Goal: Task Accomplishment & Management: Manage account settings

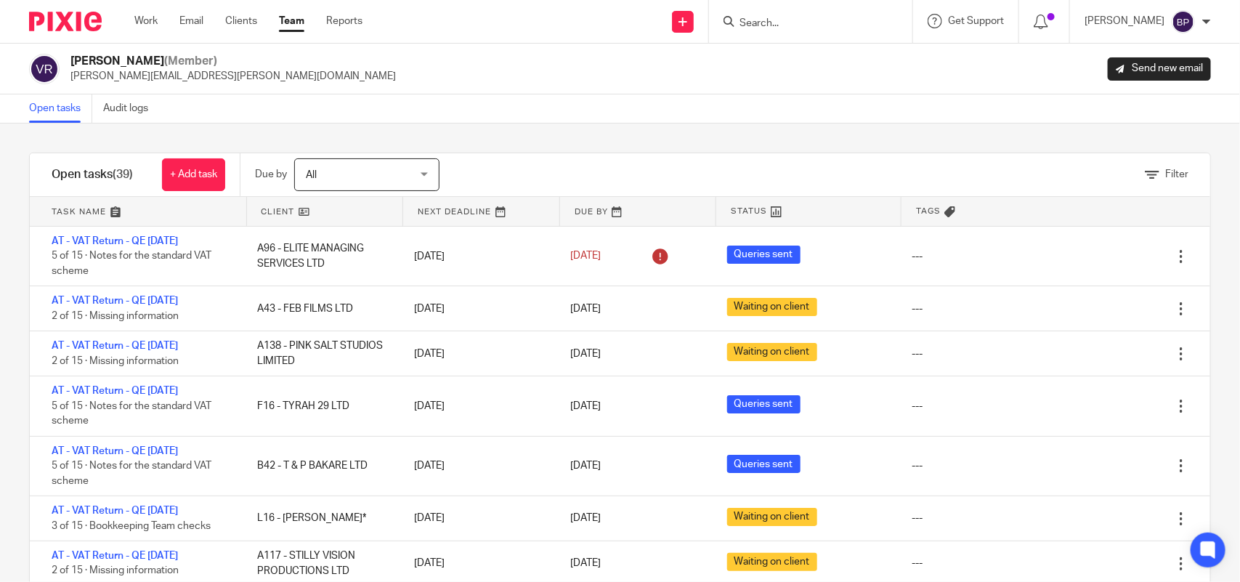
click at [771, 131] on div "Filter tasks Only show tasks matching all of these conditions 1 Client name Is …" at bounding box center [620, 352] width 1240 height 458
click at [779, 23] on input "Search" at bounding box center [803, 23] width 131 height 13
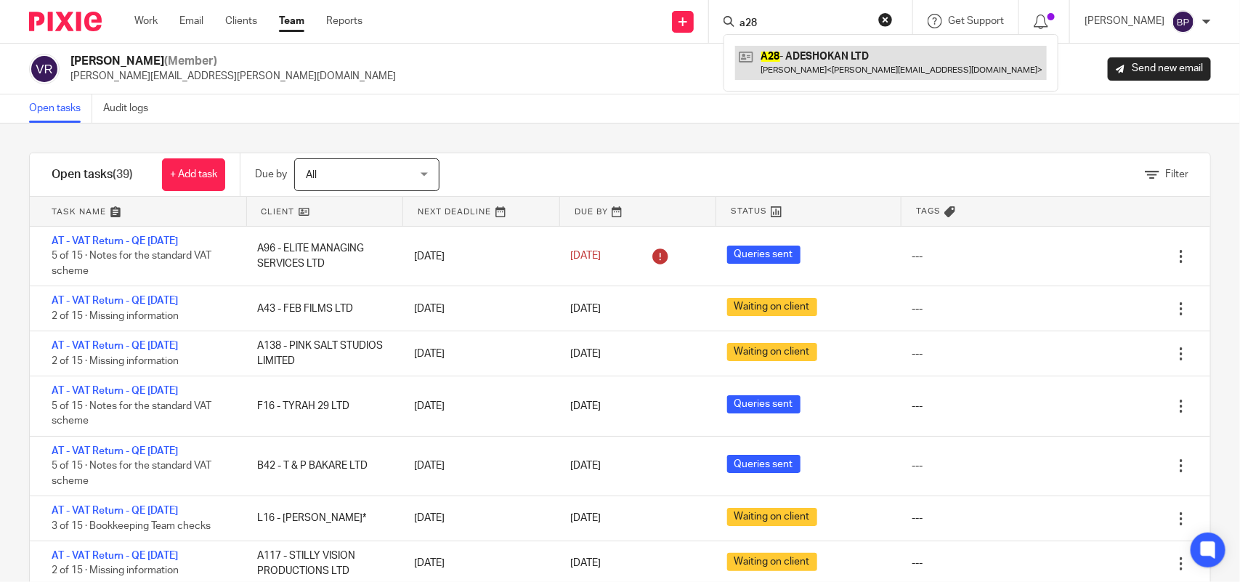
type input "a28"
click at [864, 69] on link at bounding box center [891, 62] width 312 height 33
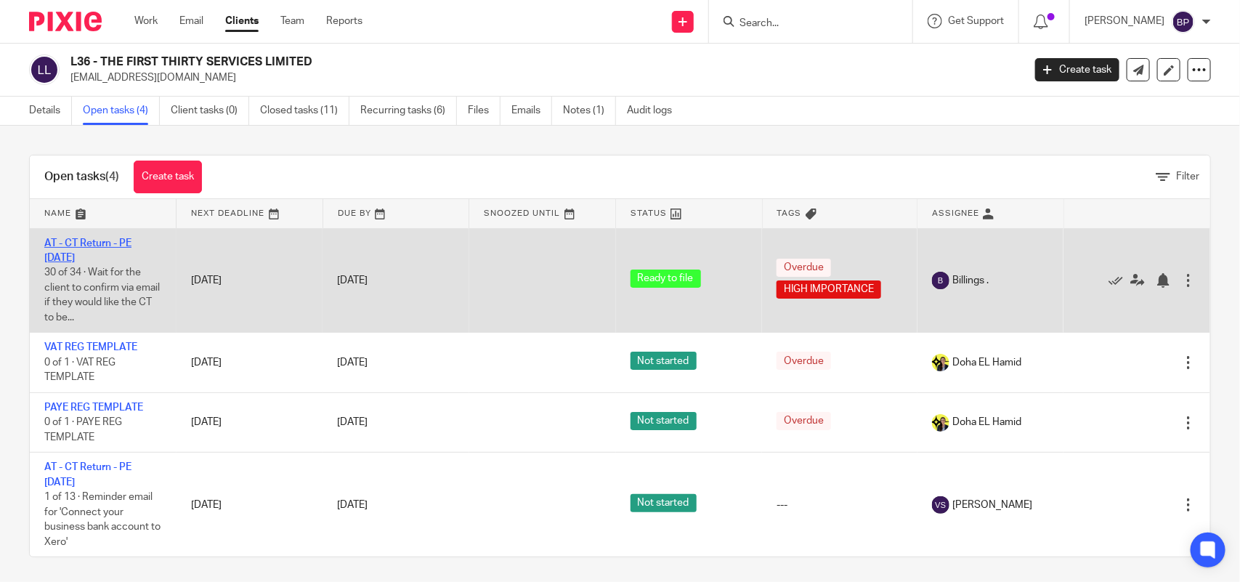
click at [128, 242] on link "AT - CT Return - PE [DATE]" at bounding box center [87, 250] width 87 height 25
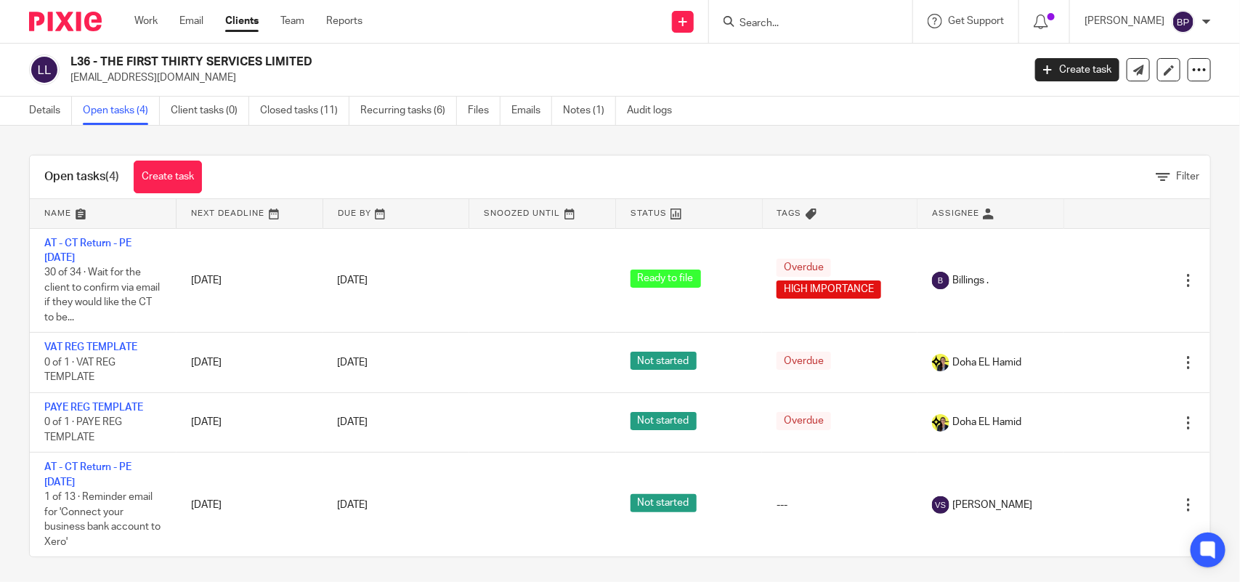
drag, startPoint x: 102, startPoint y: 54, endPoint x: 342, endPoint y: 53, distance: 239.7
click at [342, 53] on div "L36 - THE FIRST THIRTY SERVICES LIMITED [EMAIL_ADDRESS][DOMAIN_NAME] Create tas…" at bounding box center [620, 70] width 1240 height 53
copy h2 "THE FIRST THIRTY SERVICES LIMITED"
click at [110, 105] on link "Open tasks (4)" at bounding box center [121, 111] width 77 height 28
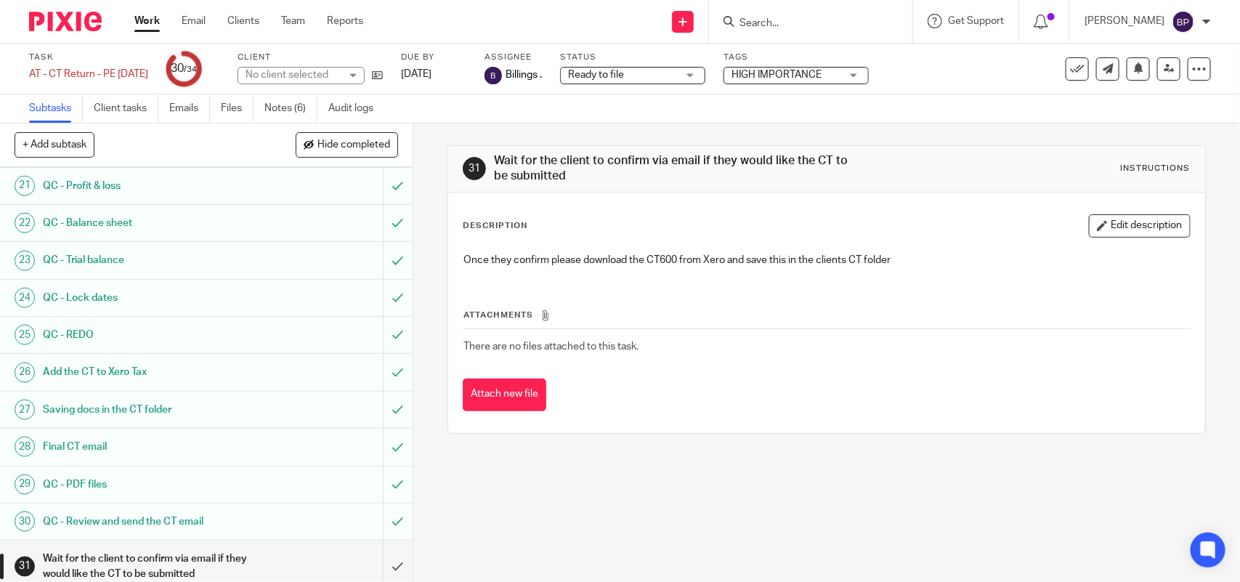
scroll to position [949, 0]
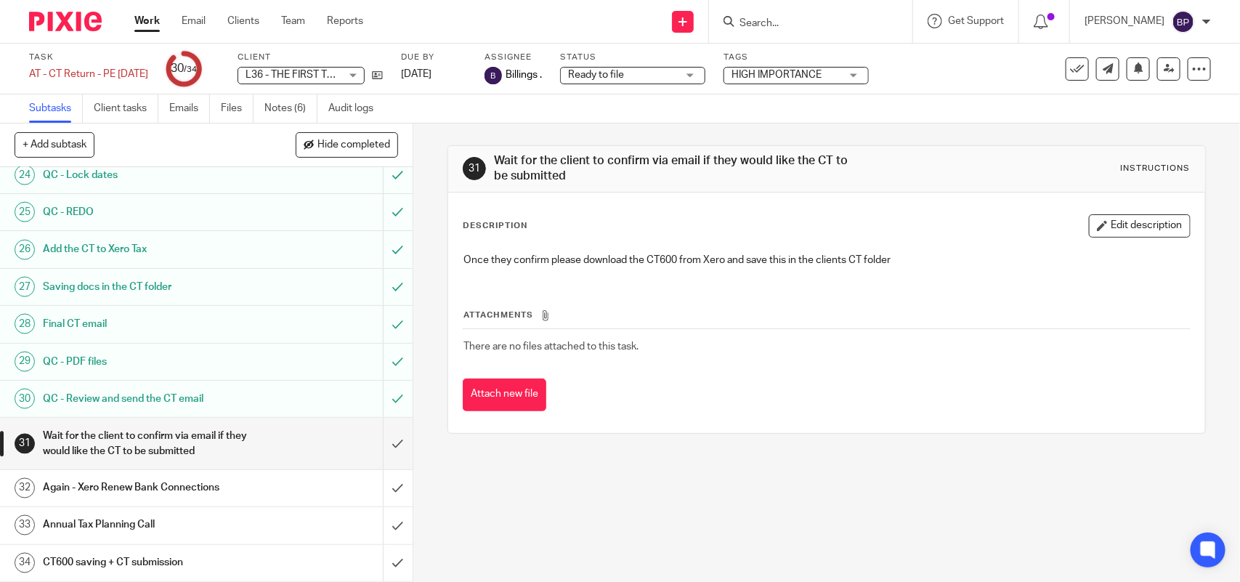
drag, startPoint x: 660, startPoint y: 483, endPoint x: 794, endPoint y: 511, distance: 137.2
click at [660, 483] on div "31 Wait for the client to confirm via email if they would like the CT to be sub…" at bounding box center [826, 352] width 827 height 458
click at [383, 73] on icon at bounding box center [377, 75] width 11 height 11
click at [382, 439] on input "submit" at bounding box center [206, 444] width 413 height 52
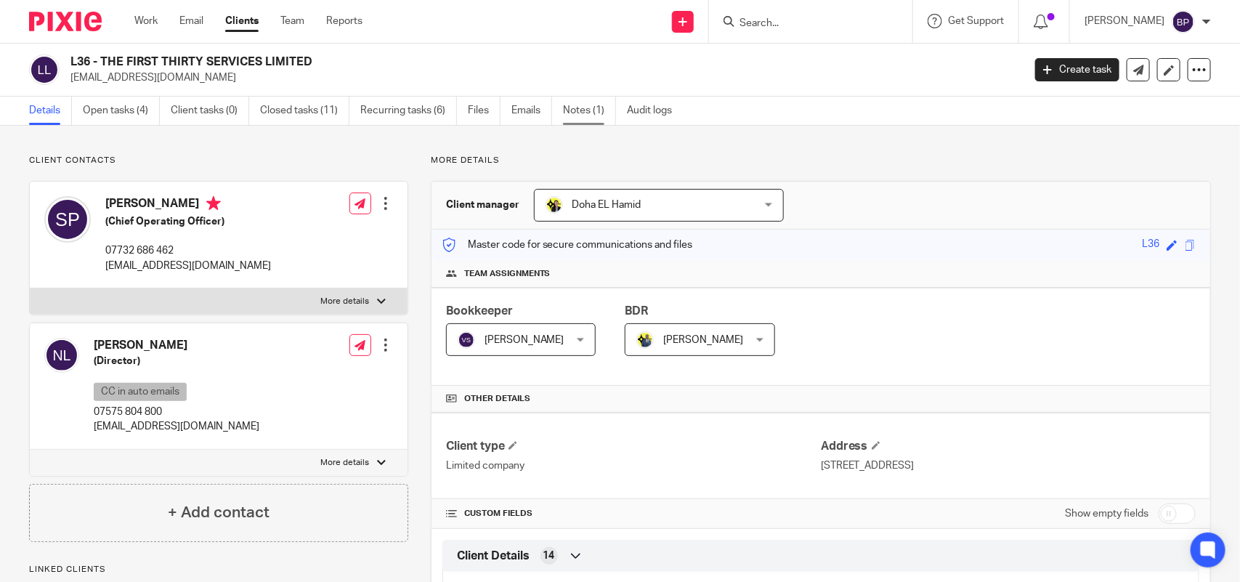
click at [607, 123] on link "Notes (1)" at bounding box center [589, 111] width 53 height 28
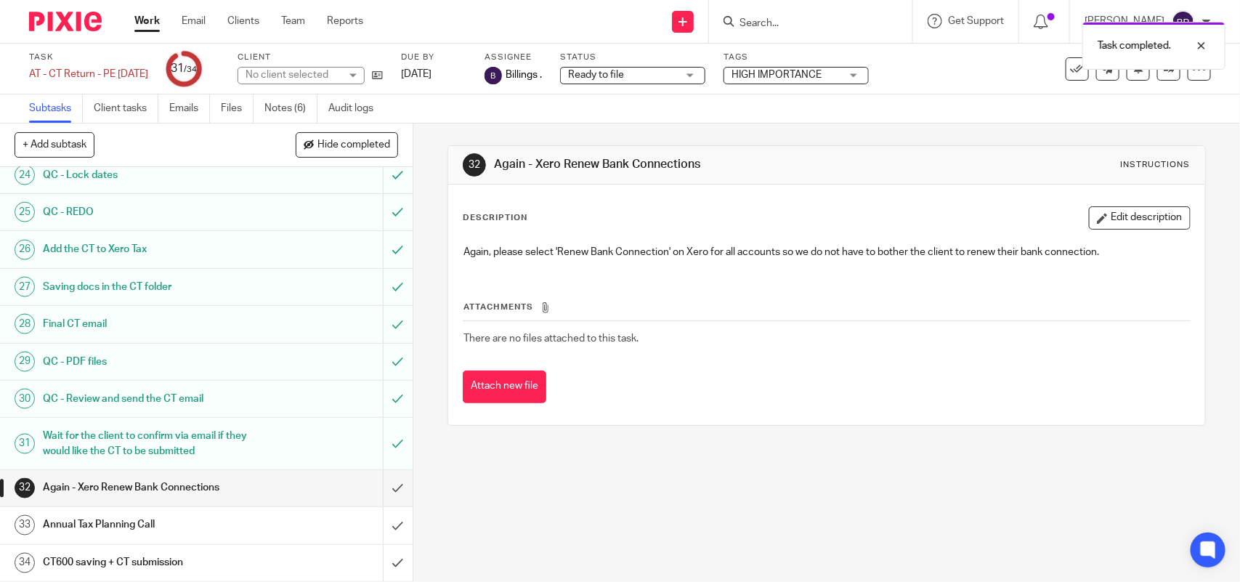
scroll to position [949, 0]
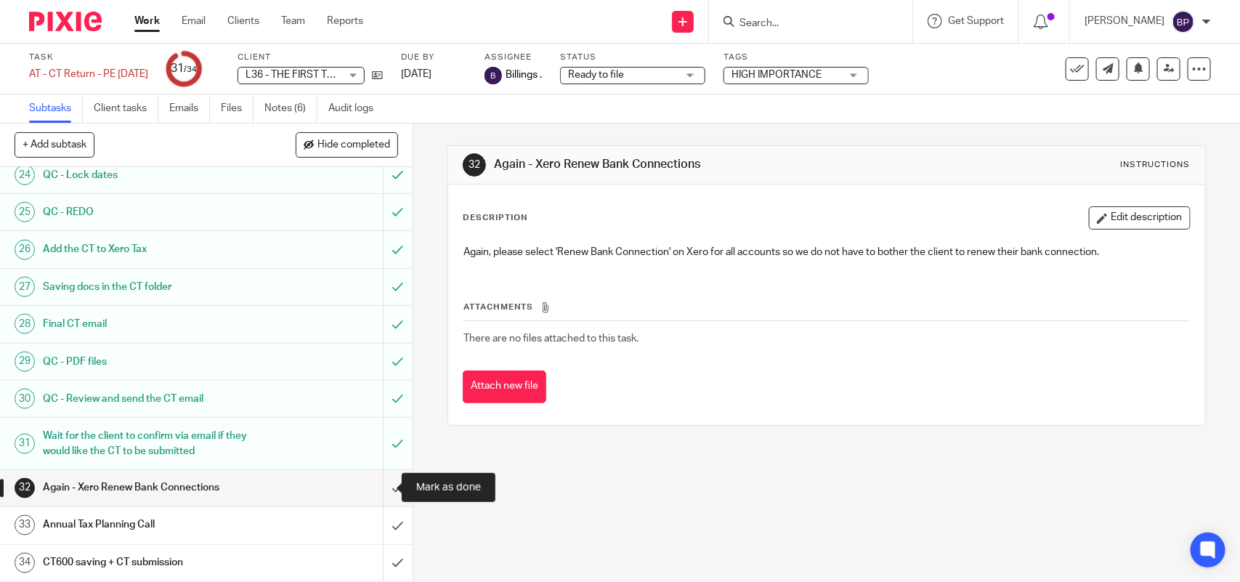
click at [373, 481] on input "submit" at bounding box center [206, 488] width 413 height 36
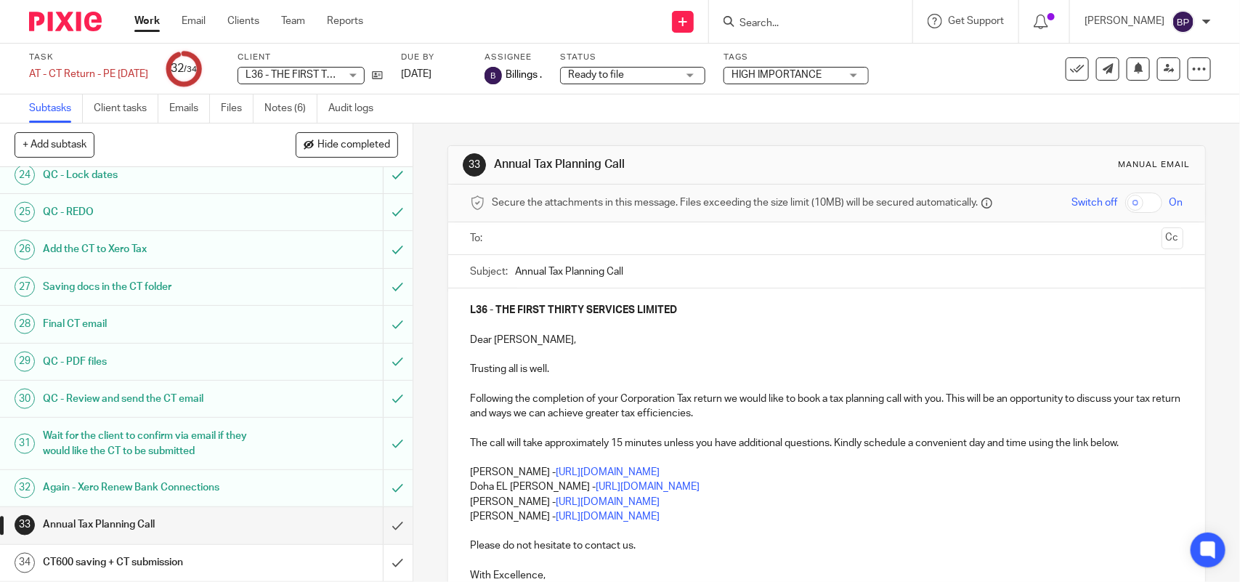
click at [615, 231] on input "text" at bounding box center [826, 238] width 658 height 17
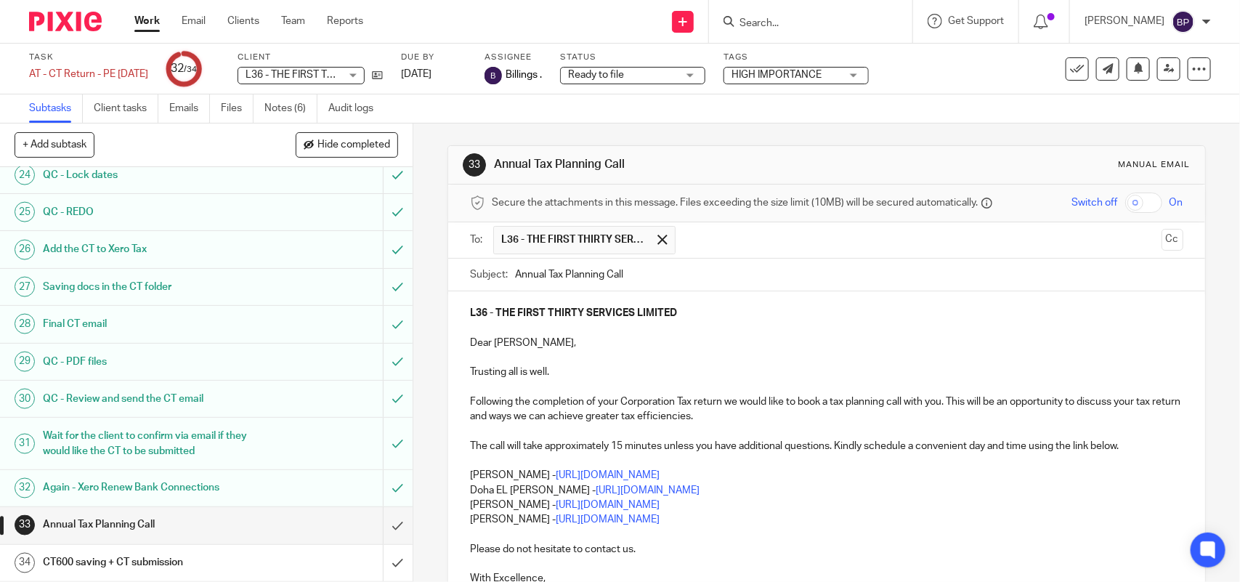
click at [1162, 242] on button "Cc" at bounding box center [1173, 240] width 22 height 22
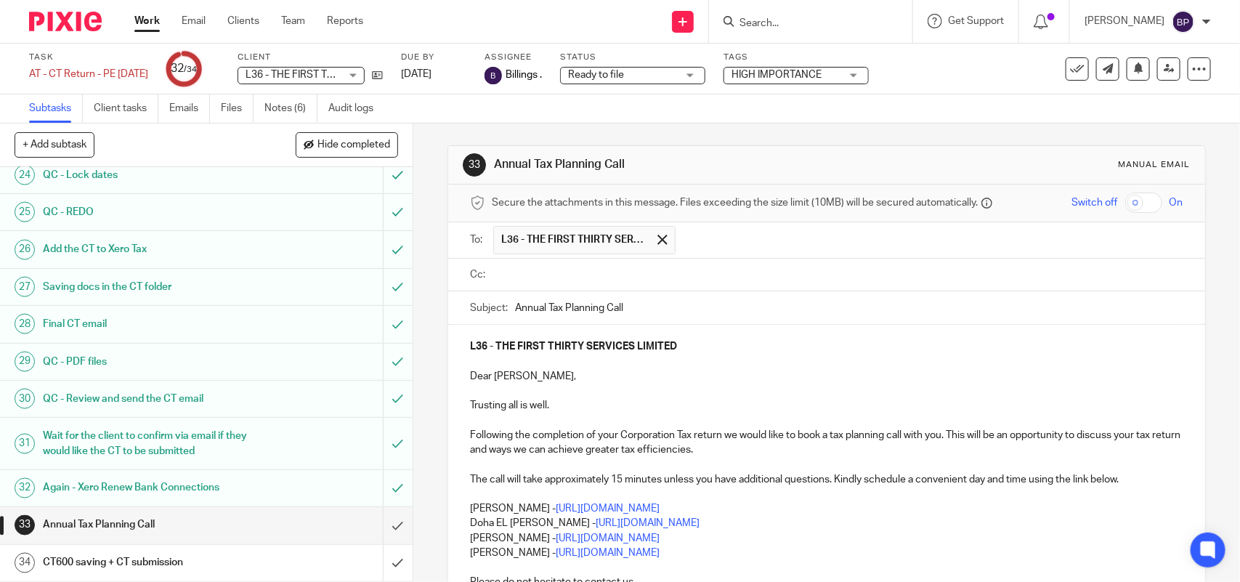
click at [626, 270] on input "text" at bounding box center [837, 275] width 680 height 17
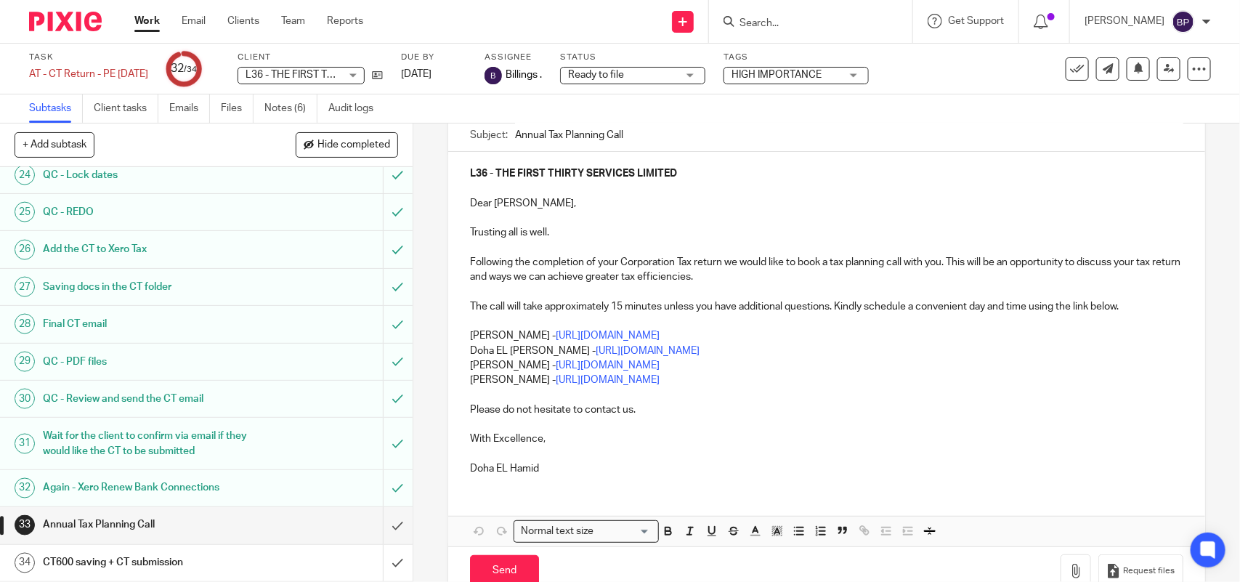
scroll to position [182, 0]
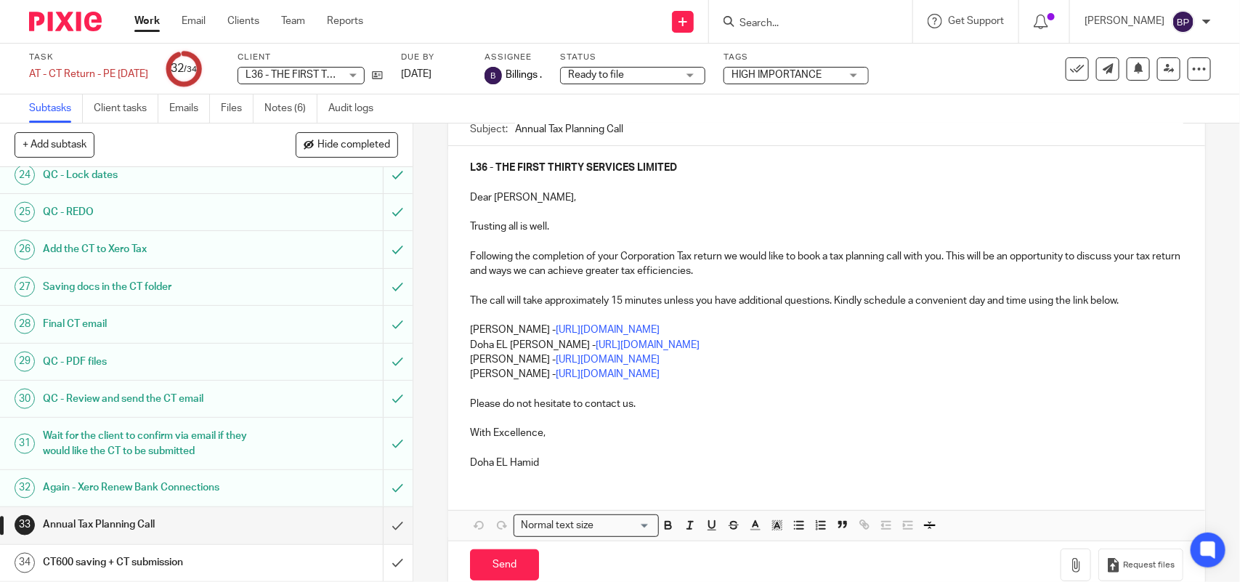
click at [470, 347] on p "Doha EL Hamid - https://calendly.com/meetwithdohaelhamid/call" at bounding box center [826, 345] width 713 height 15
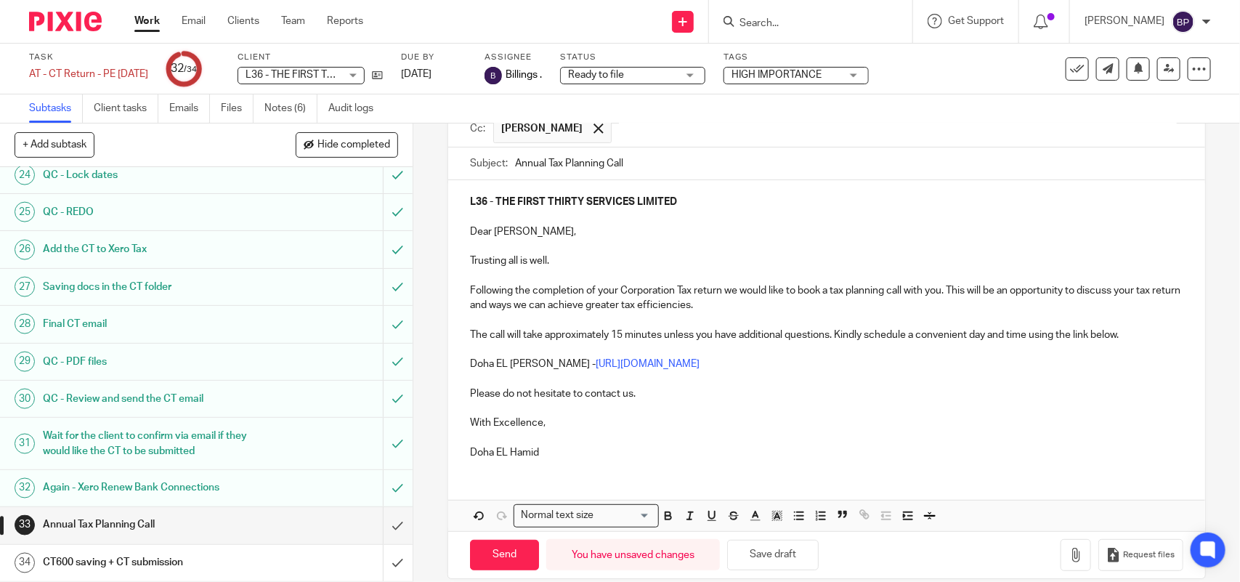
scroll to position [171, 0]
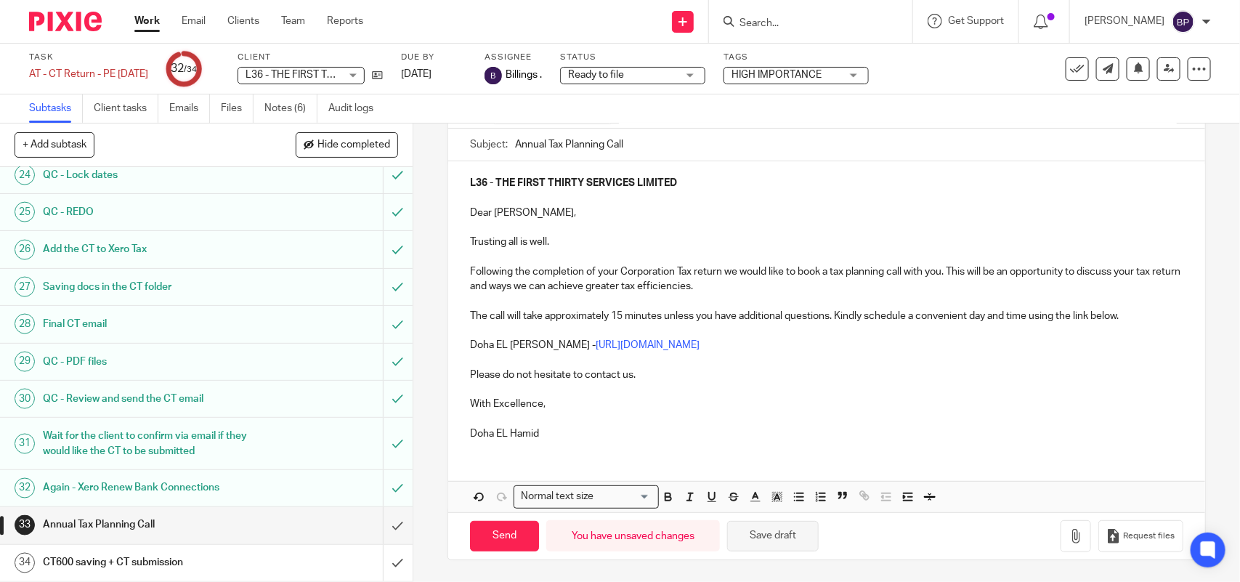
click at [782, 546] on button "Save draft" at bounding box center [773, 536] width 92 height 31
click at [514, 530] on input "Send" at bounding box center [504, 536] width 69 height 31
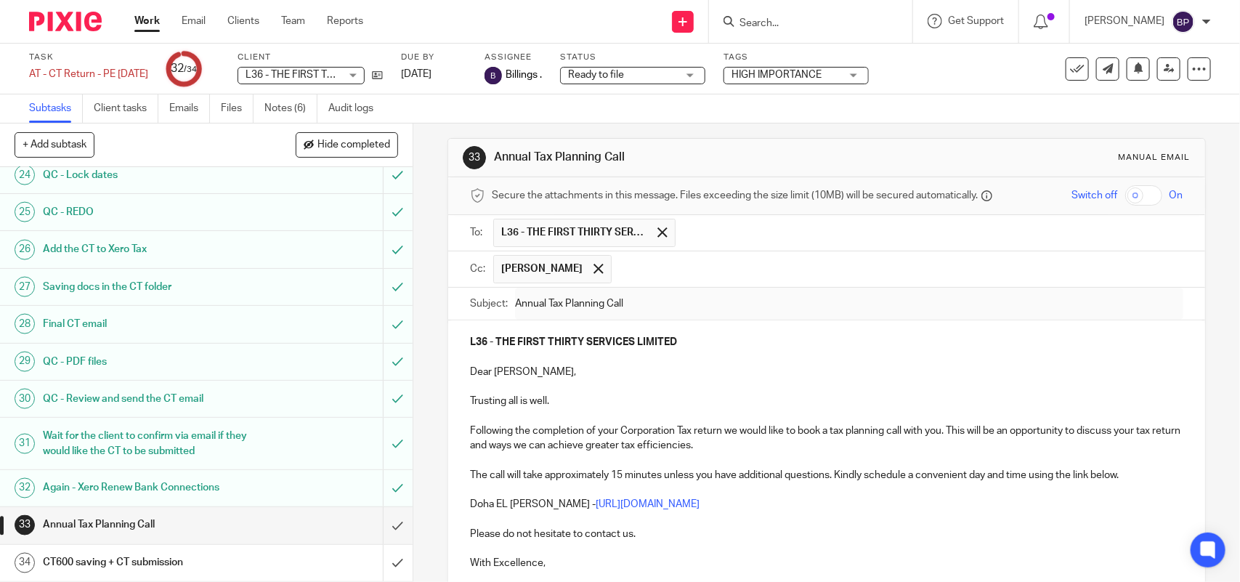
scroll to position [0, 0]
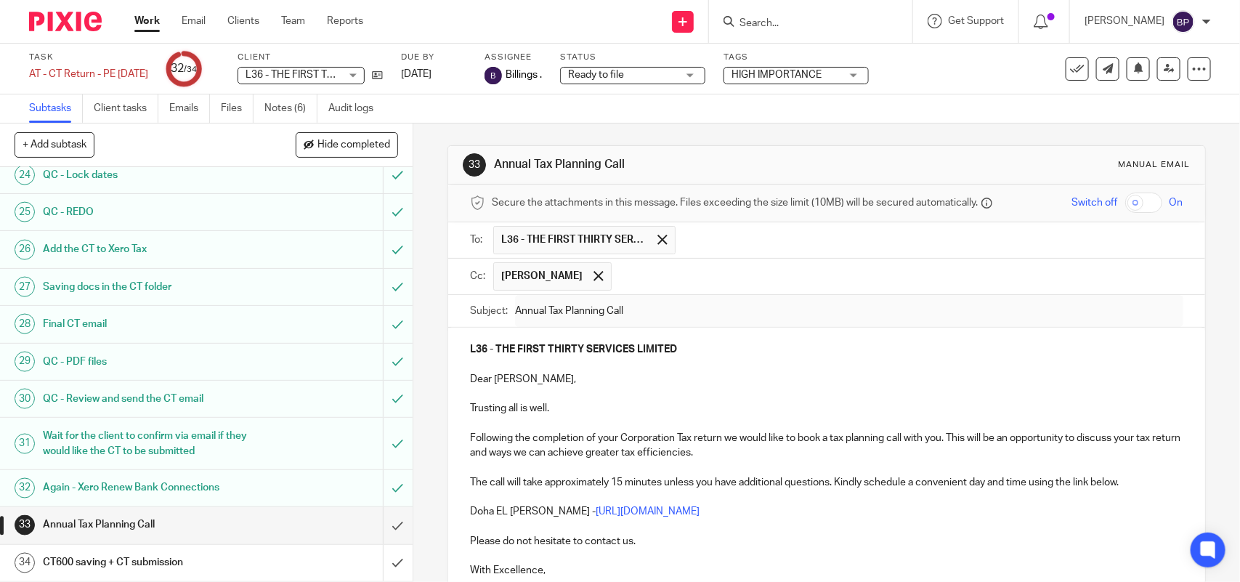
type input "Sent"
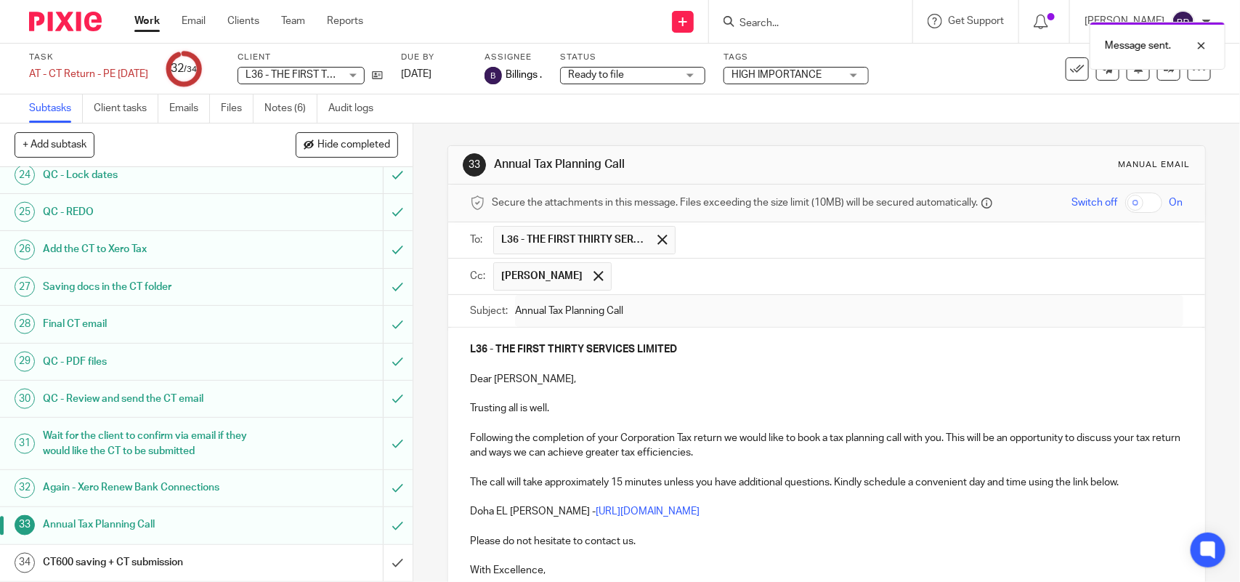
click at [251, 554] on div "CT600 saving + CT submission" at bounding box center [205, 563] width 325 height 22
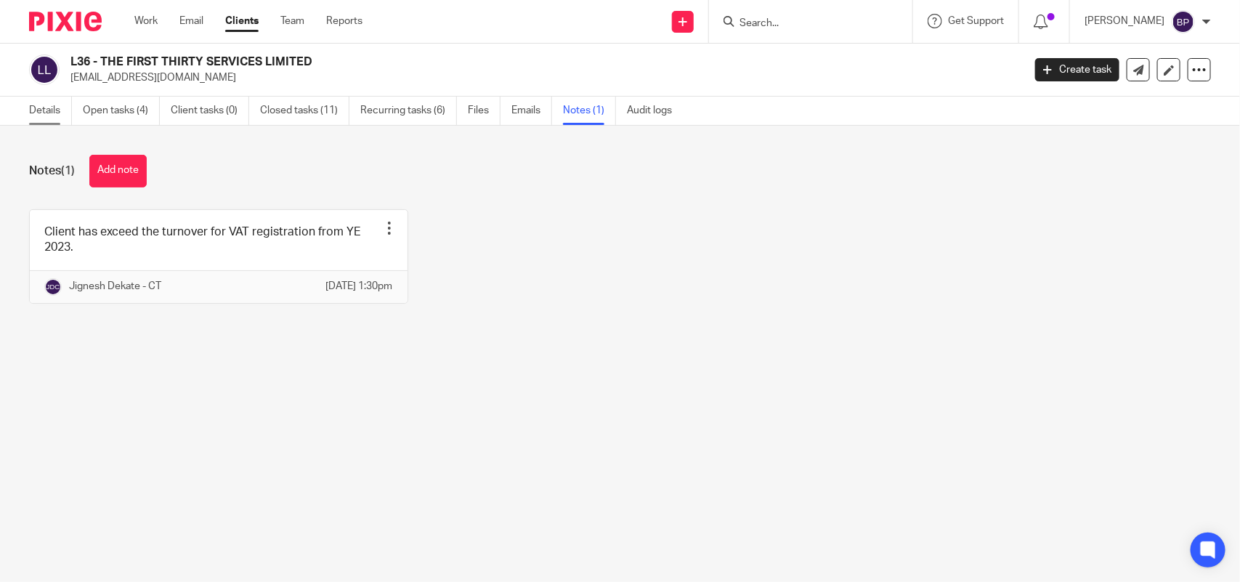
click at [40, 111] on link "Details" at bounding box center [50, 111] width 43 height 28
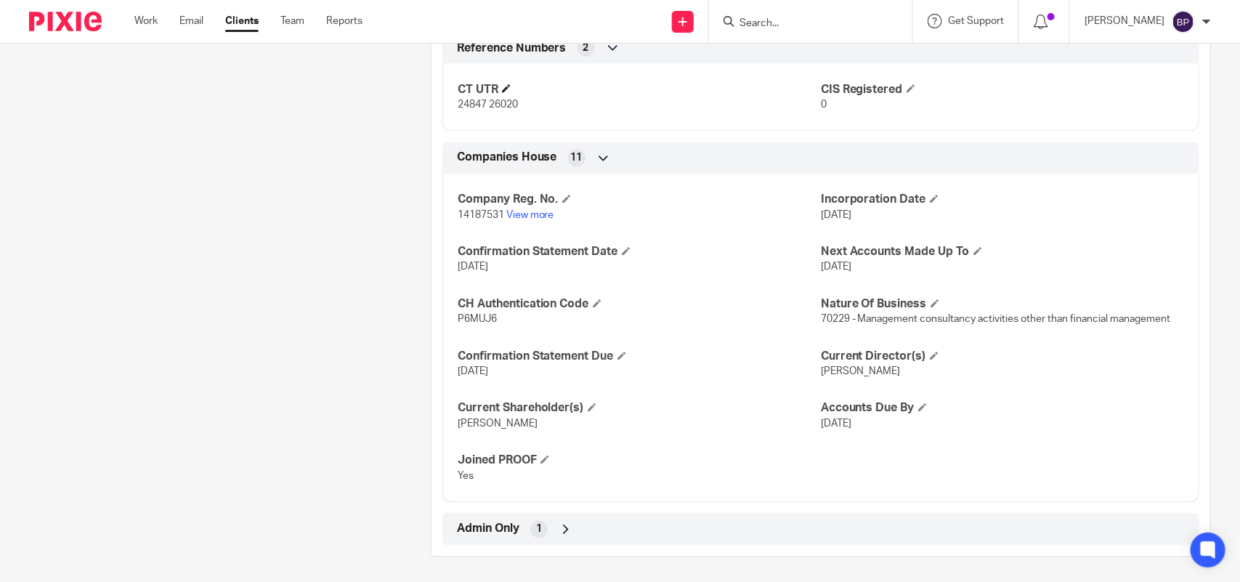
scroll to position [1152, 0]
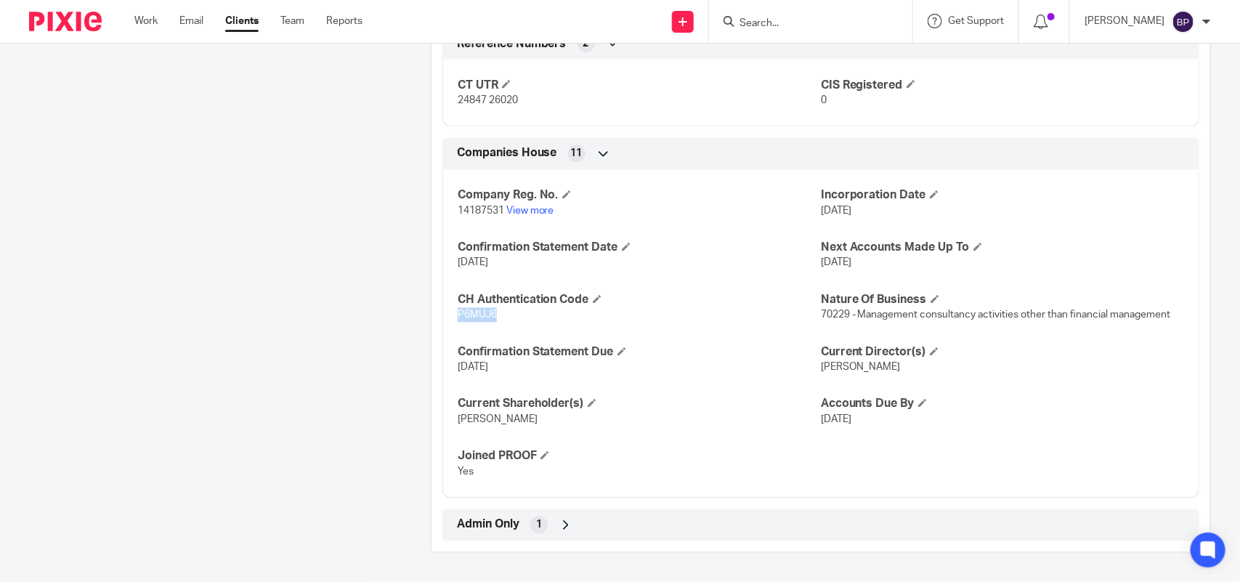
drag, startPoint x: 454, startPoint y: 314, endPoint x: 493, endPoint y: 320, distance: 38.9
click at [493, 320] on p "P6MUJ6" at bounding box center [639, 315] width 363 height 15
copy span "P6MUJ6"
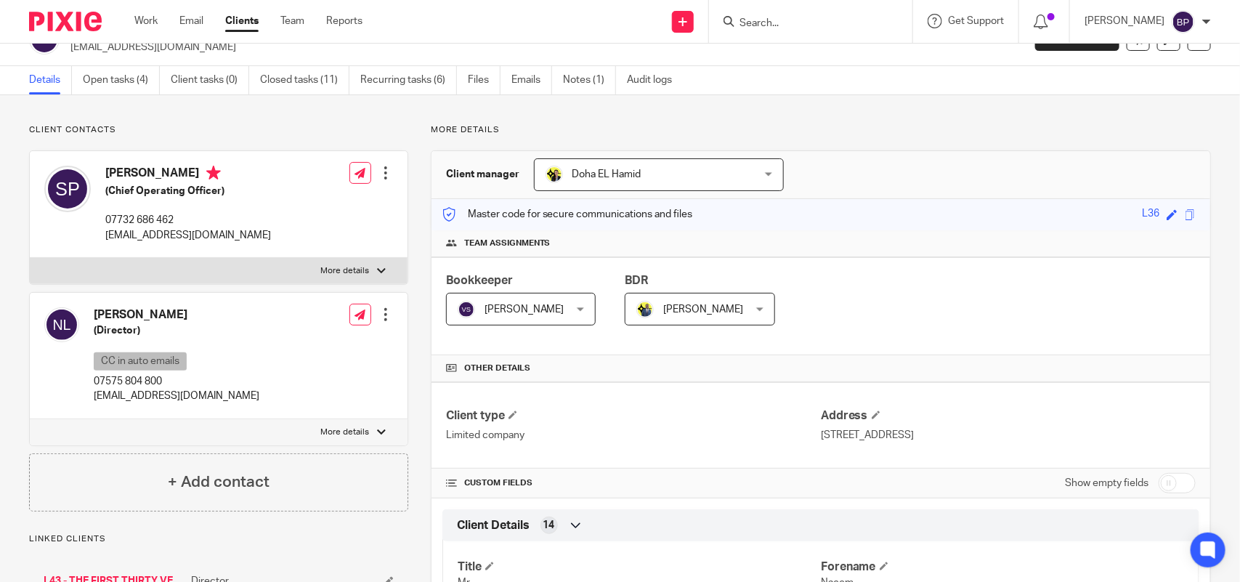
scroll to position [0, 0]
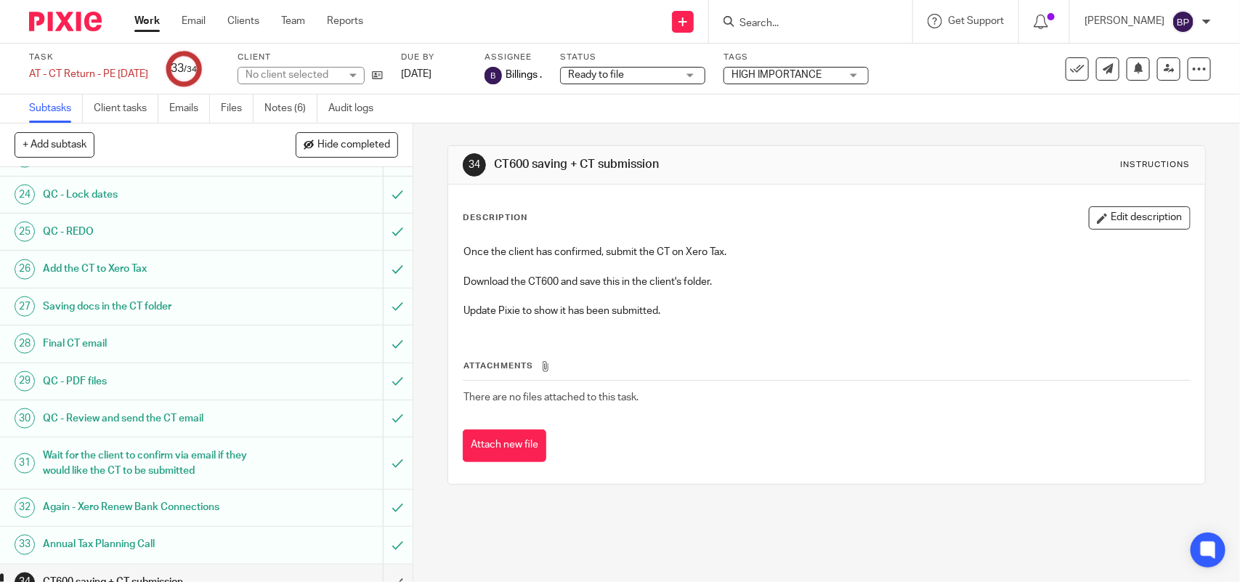
scroll to position [949, 0]
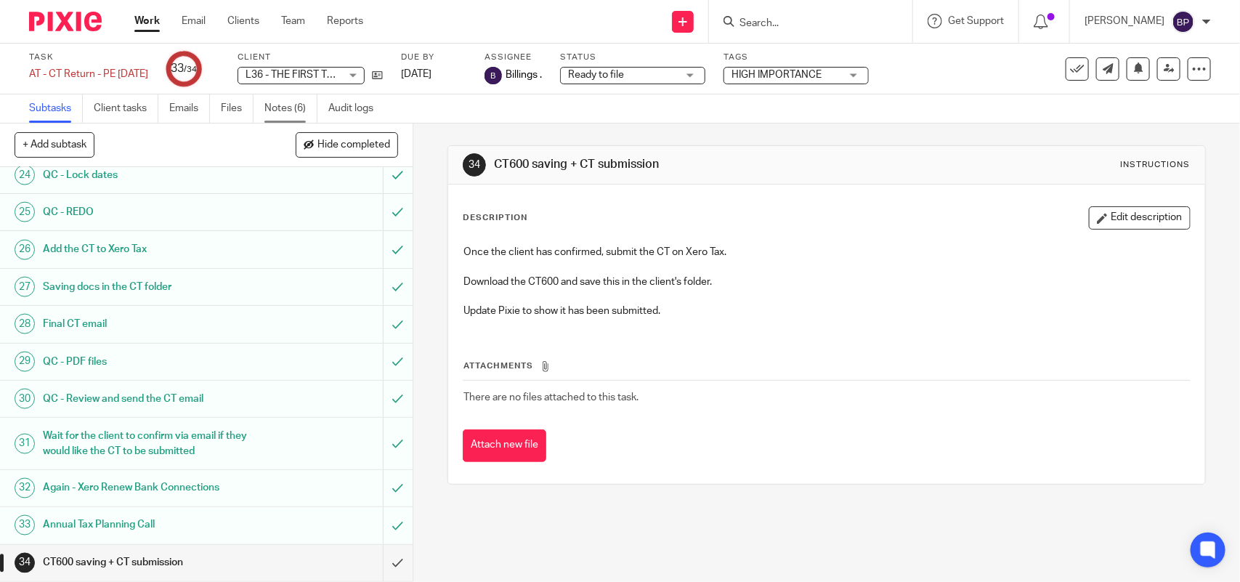
click at [270, 109] on link "Notes (6)" at bounding box center [290, 108] width 53 height 28
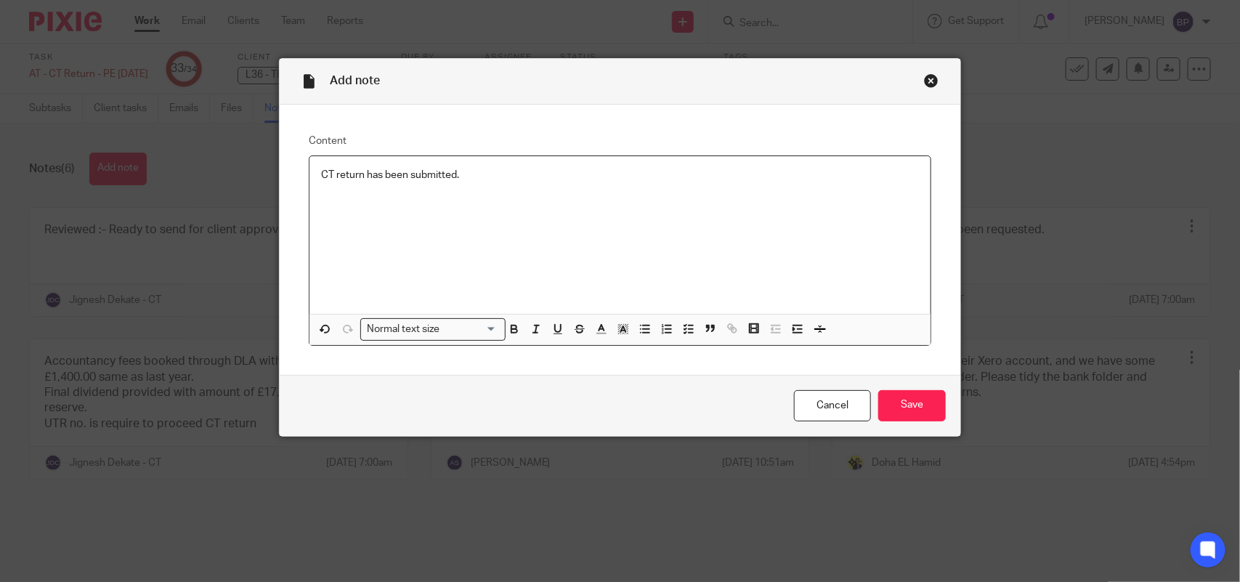
click at [313, 175] on div "CT return has been submitted." at bounding box center [619, 235] width 621 height 158
click at [684, 325] on polyline "button" at bounding box center [685, 325] width 2 height 1
click at [899, 404] on input "Save" at bounding box center [912, 405] width 68 height 31
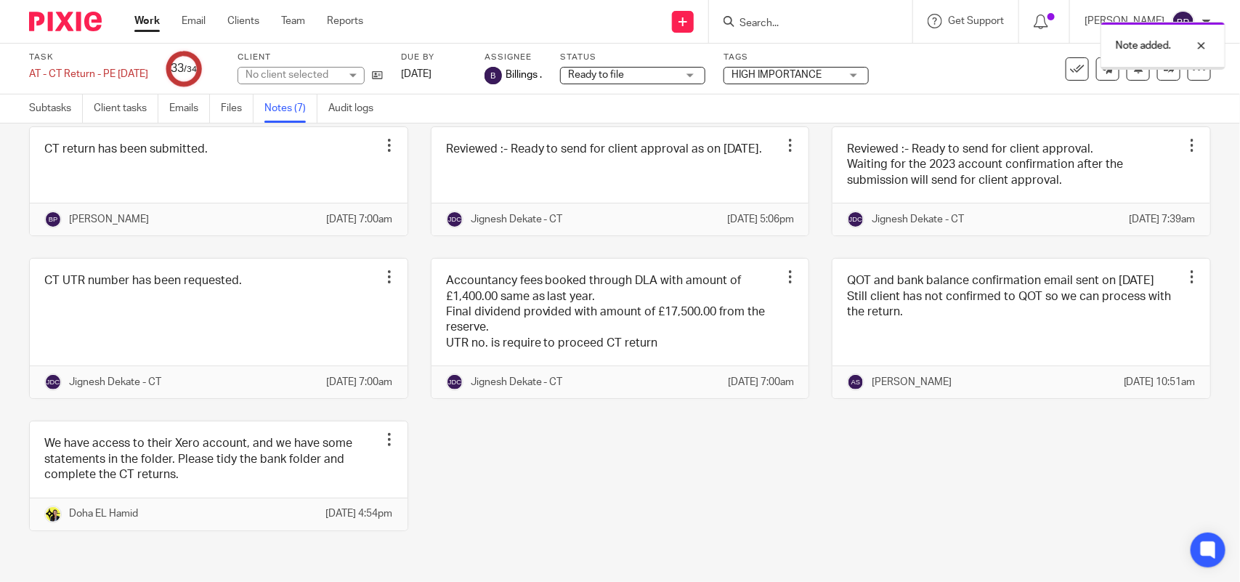
scroll to position [128, 0]
click at [58, 102] on link "Subtasks" at bounding box center [56, 108] width 54 height 28
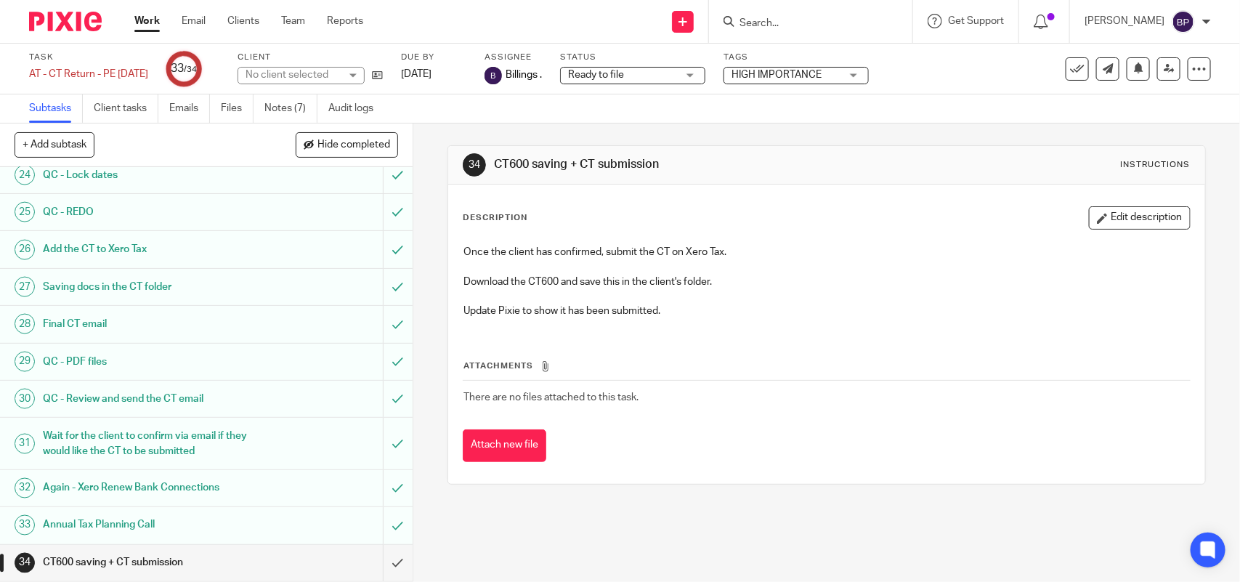
scroll to position [949, 0]
click at [383, 561] on input "submit" at bounding box center [206, 563] width 413 height 36
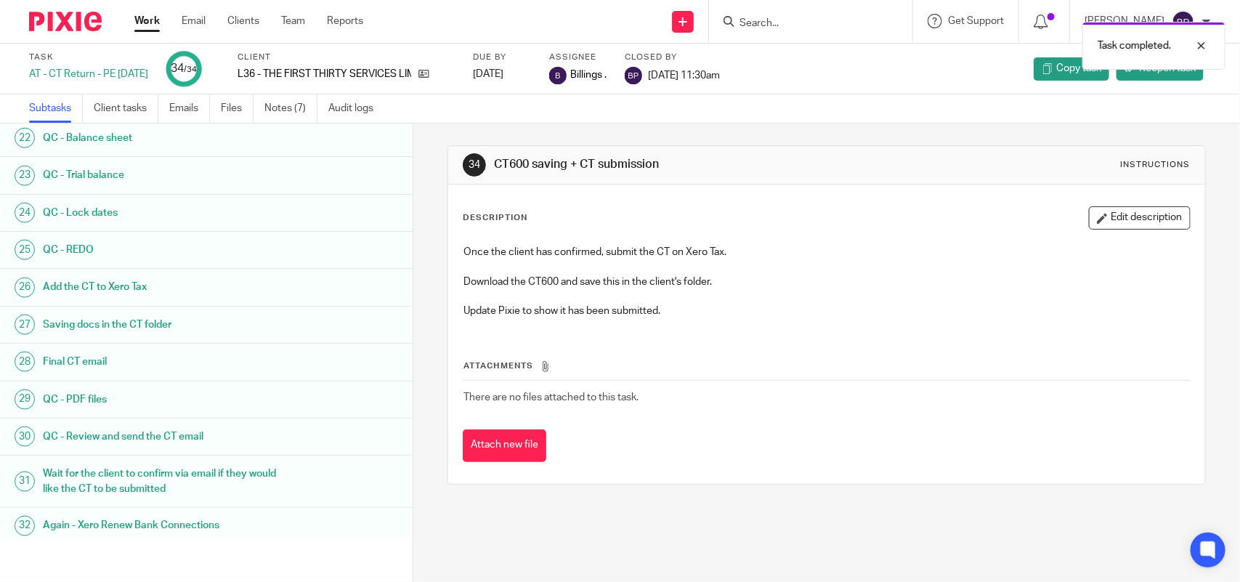
scroll to position [934, 0]
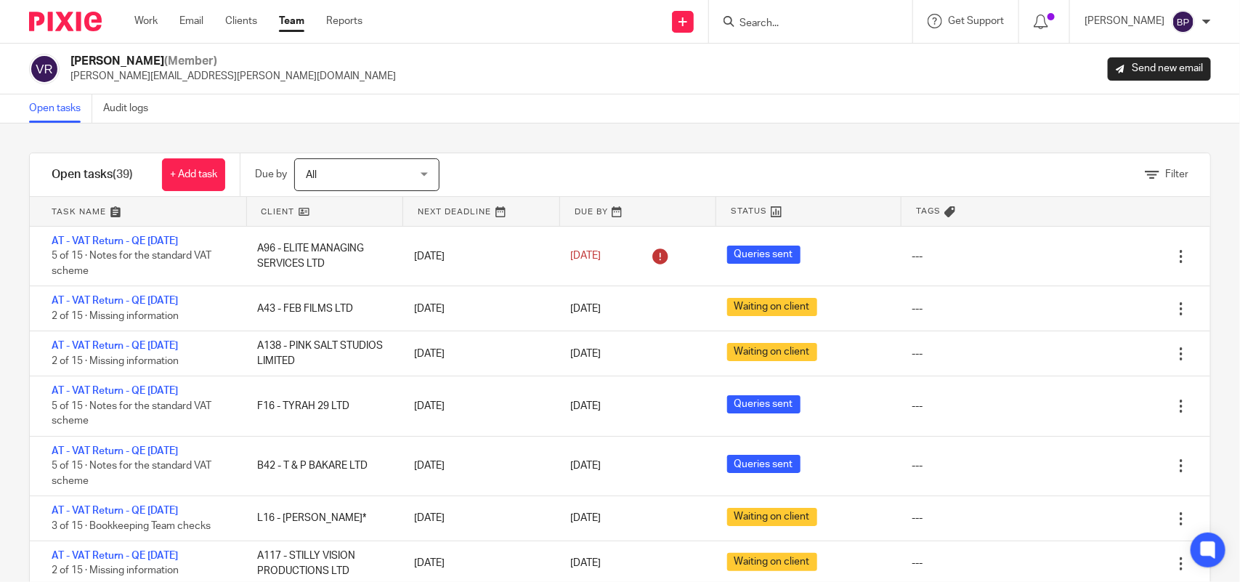
click at [41, 110] on link "Open tasks" at bounding box center [60, 108] width 63 height 28
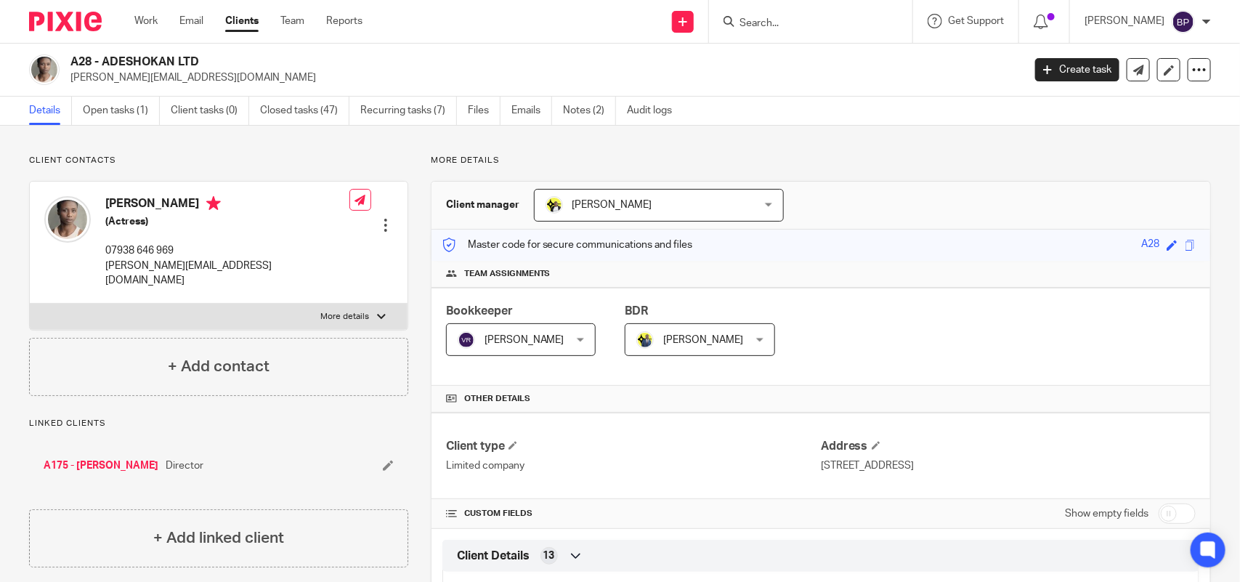
click at [774, 15] on form at bounding box center [815, 21] width 155 height 18
click at [772, 25] on input "Search" at bounding box center [803, 23] width 131 height 13
type input "a"
click at [607, 54] on h2 "A28 - ADESHOKAN LTD" at bounding box center [447, 61] width 754 height 15
click at [243, 24] on link "Clients" at bounding box center [241, 21] width 33 height 15
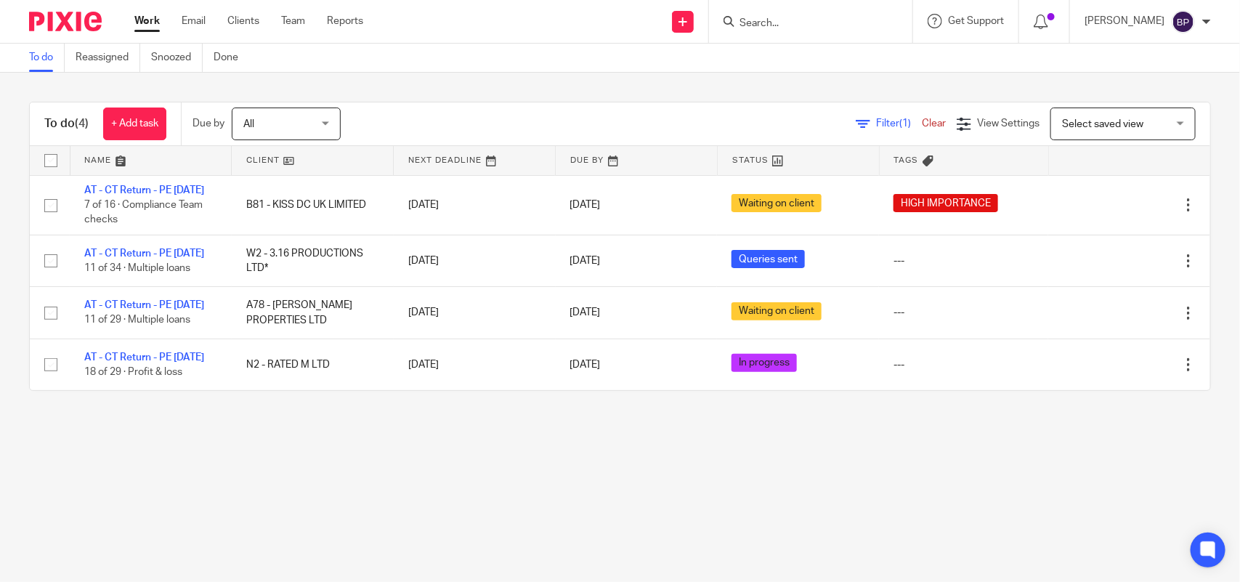
click at [665, 82] on div "To do (4) + Add task Due by All All Today Tomorrow This week Next week This mon…" at bounding box center [620, 246] width 1240 height 347
click at [847, 420] on div "To do (4) + Add task Due by All All Today Tomorrow This week Next week This mon…" at bounding box center [620, 246] width 1240 height 347
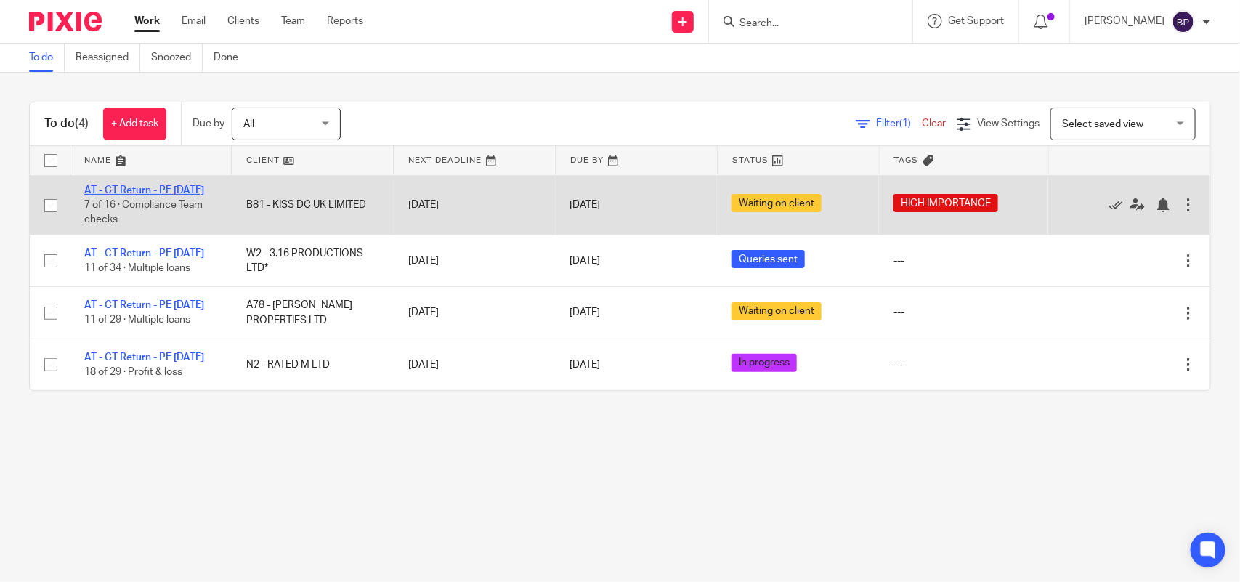
click at [161, 193] on link "AT - CT Return - PE 31-12-2024" at bounding box center [144, 190] width 120 height 10
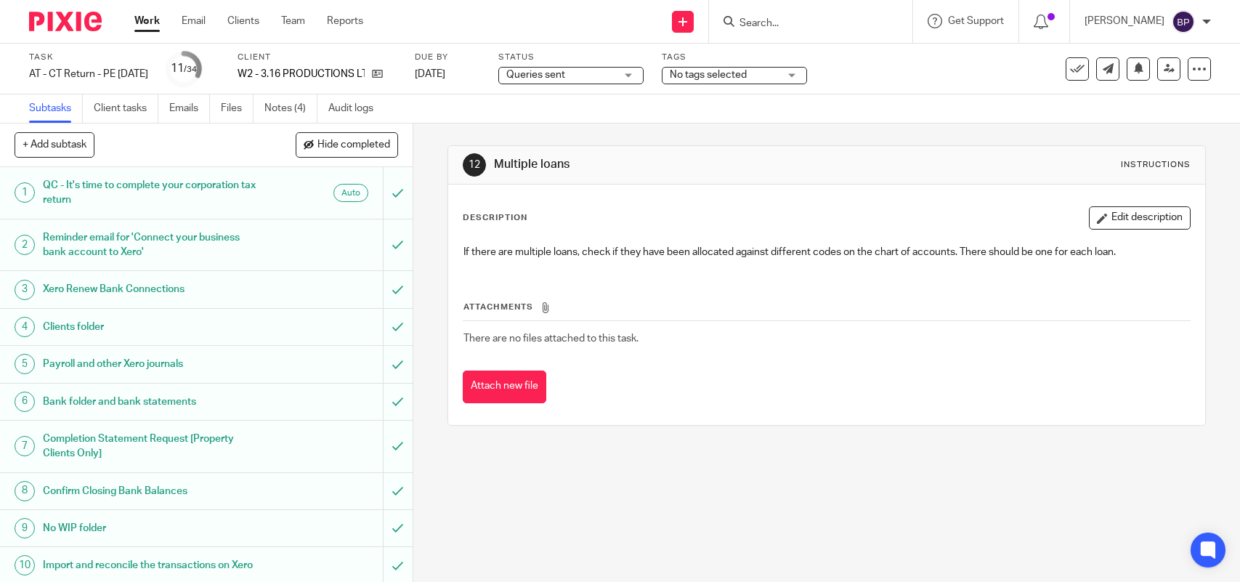
click at [291, 96] on link "Notes (4)" at bounding box center [290, 108] width 53 height 28
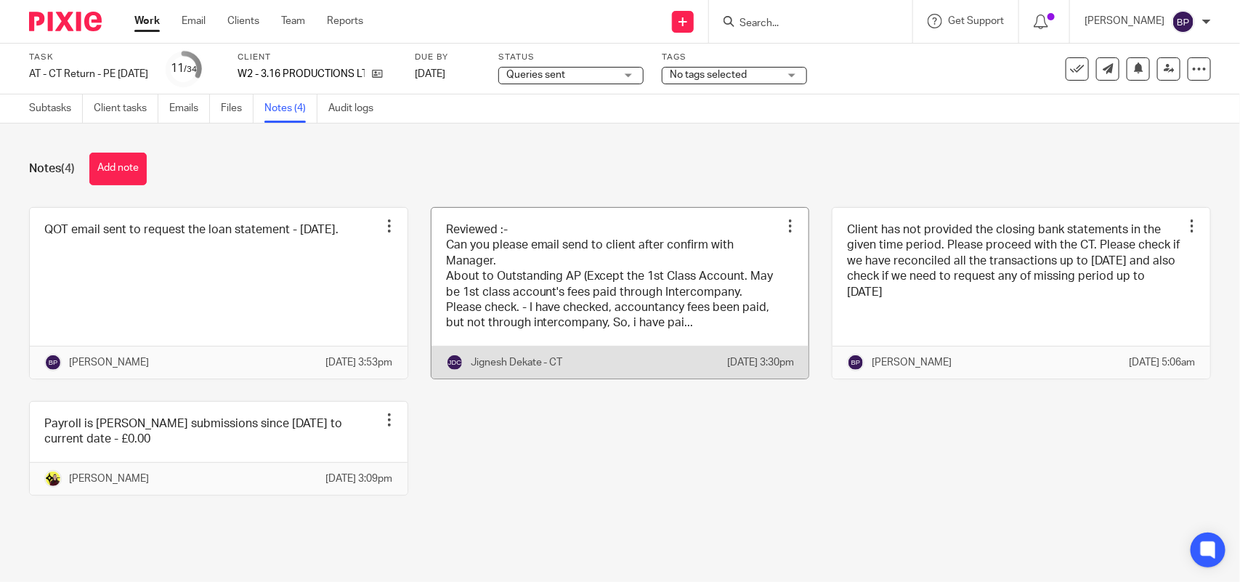
click at [605, 291] on link at bounding box center [620, 293] width 378 height 171
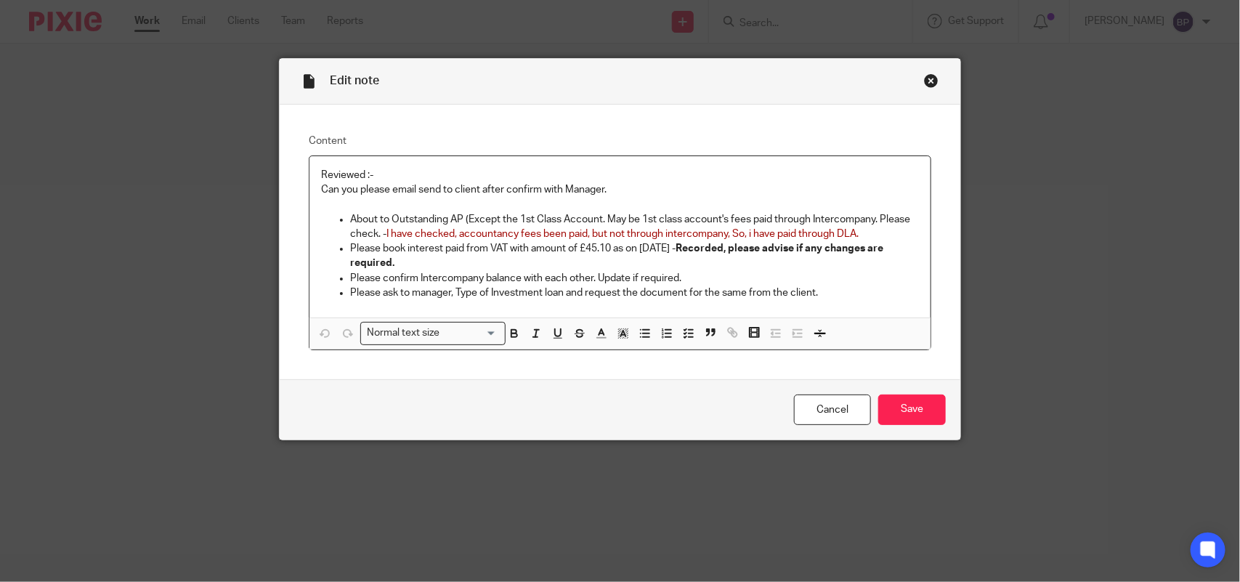
click at [924, 78] on div "Close this dialog window" at bounding box center [931, 80] width 15 height 15
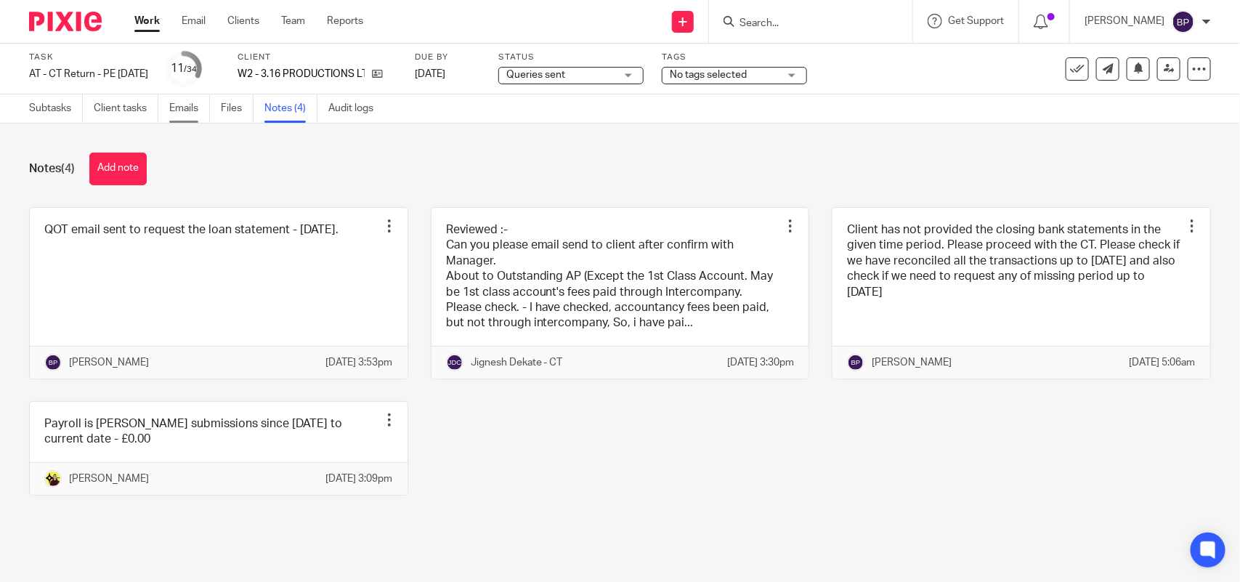
click at [190, 110] on link "Emails" at bounding box center [189, 108] width 41 height 28
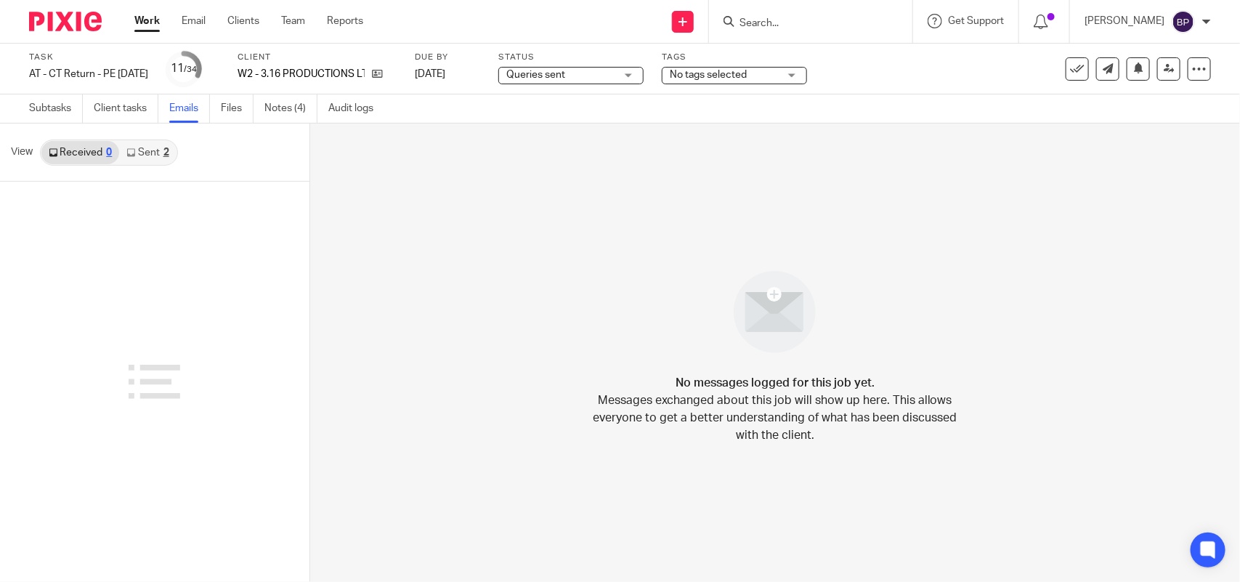
click at [153, 156] on link "Sent 2" at bounding box center [147, 152] width 57 height 23
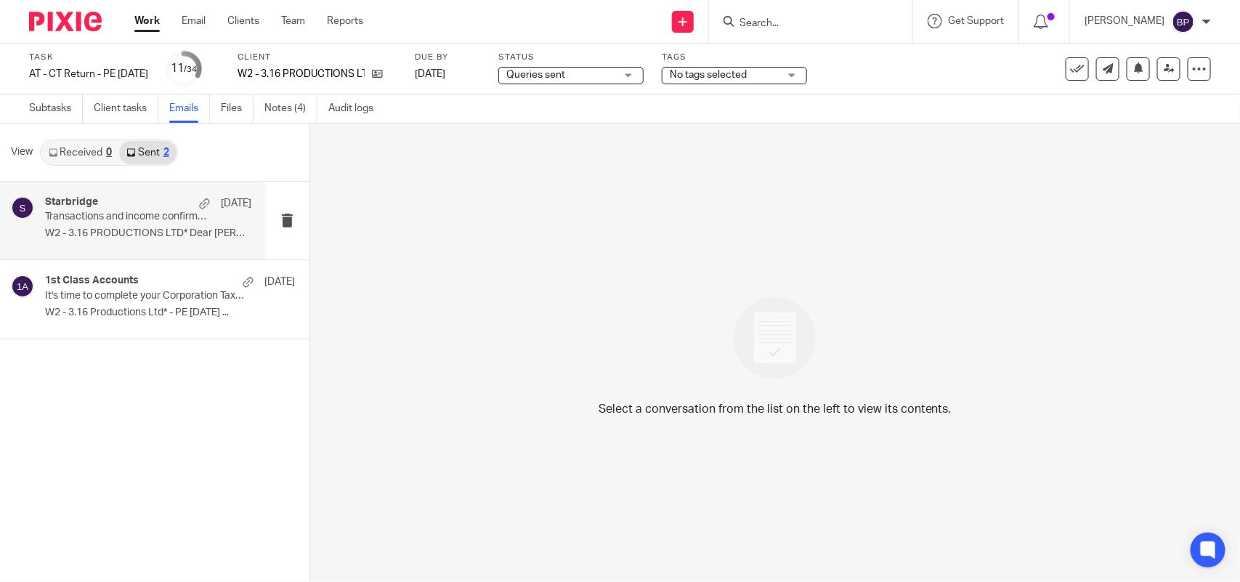
click at [139, 213] on p "Transactions and income confirmation" at bounding box center [127, 217] width 165 height 12
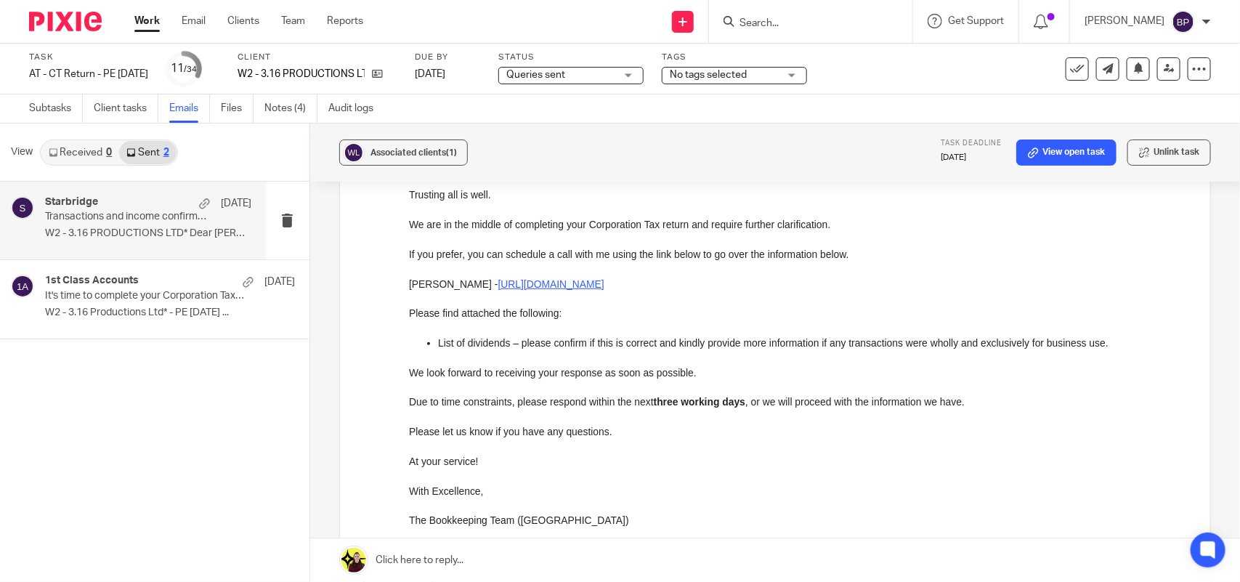
scroll to position [506, 0]
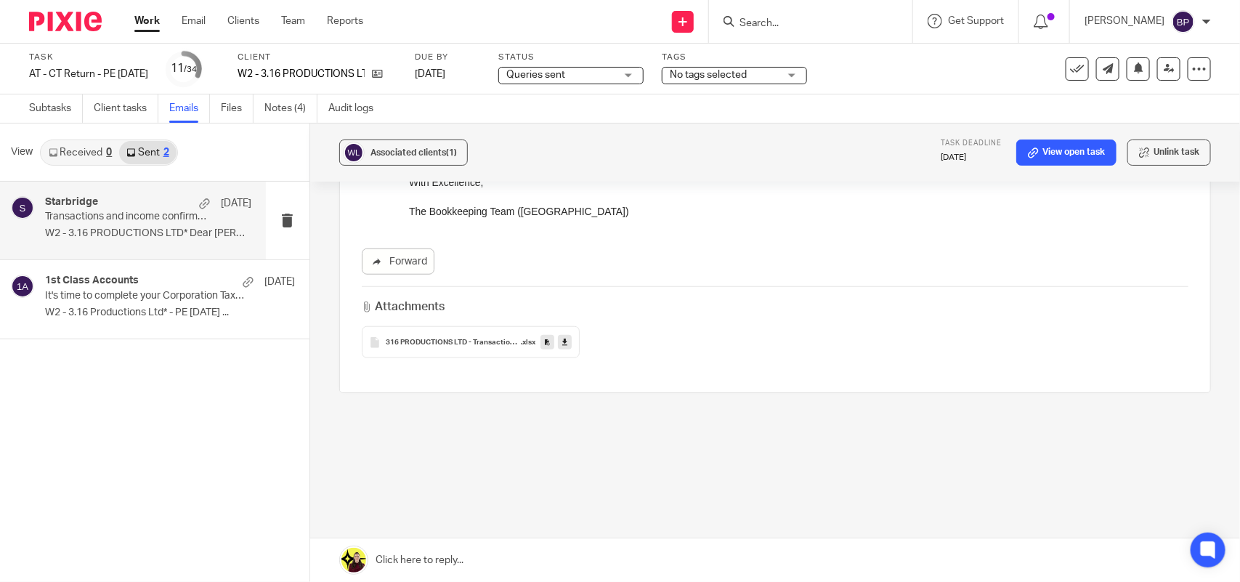
click at [567, 341] on link at bounding box center [565, 342] width 14 height 15
click at [57, 105] on link "Subtasks" at bounding box center [56, 108] width 54 height 28
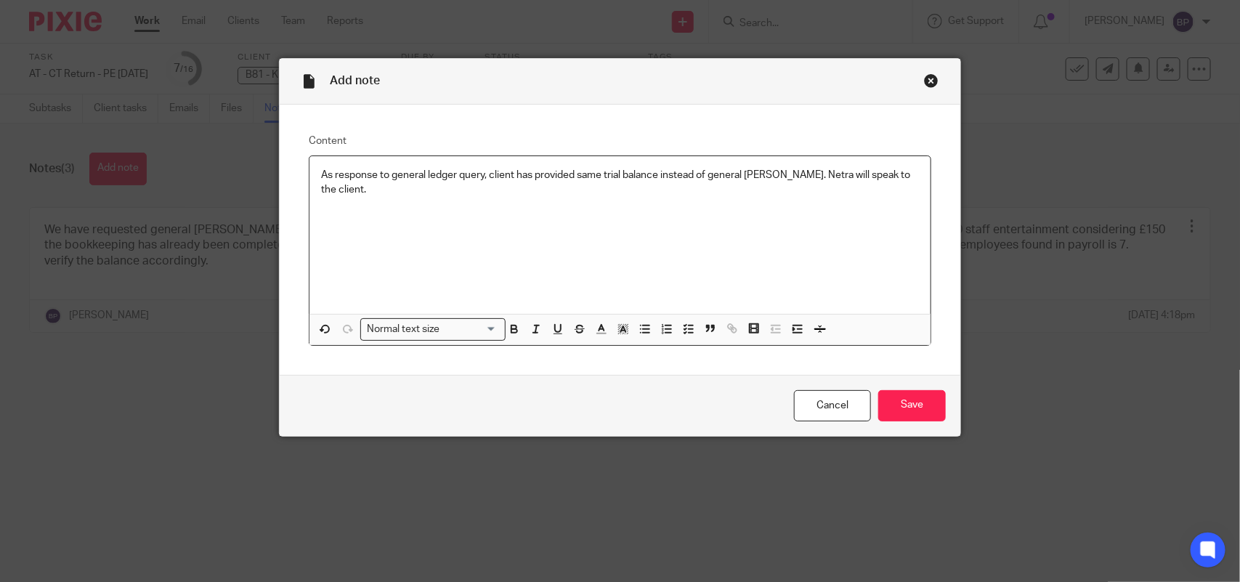
click at [321, 169] on p "As response to general ledger query, client has provided same trial balance ins…" at bounding box center [620, 183] width 598 height 30
click at [682, 329] on icon "button" at bounding box center [688, 329] width 13 height 13
click at [891, 397] on input "Save" at bounding box center [912, 405] width 68 height 31
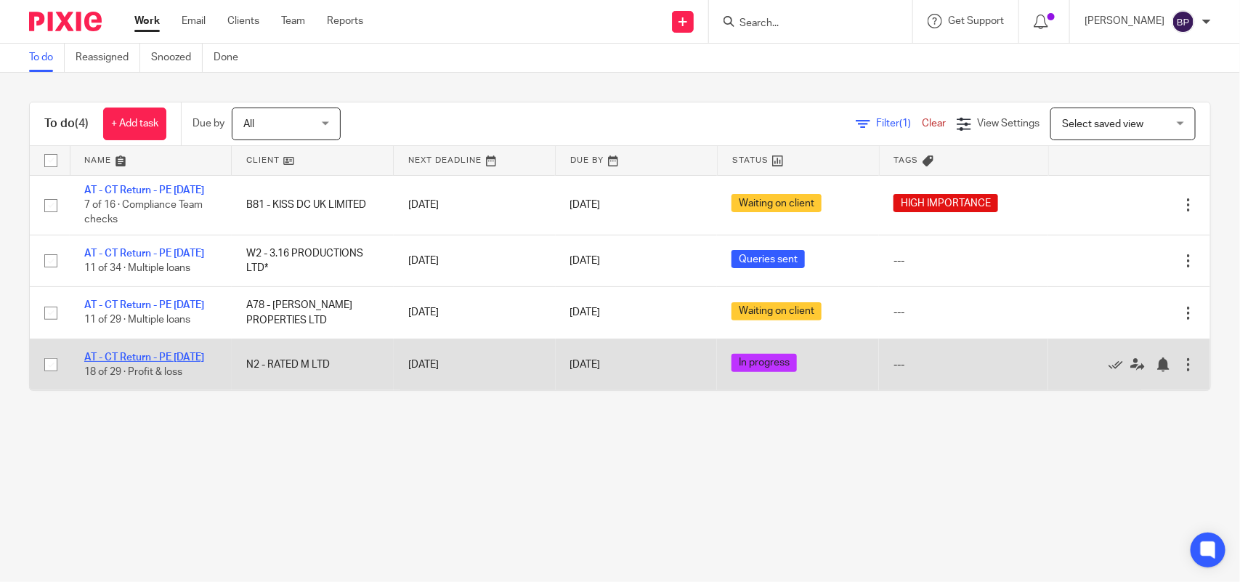
click at [129, 362] on link "AT - CT Return - PE [DATE]" at bounding box center [144, 357] width 120 height 10
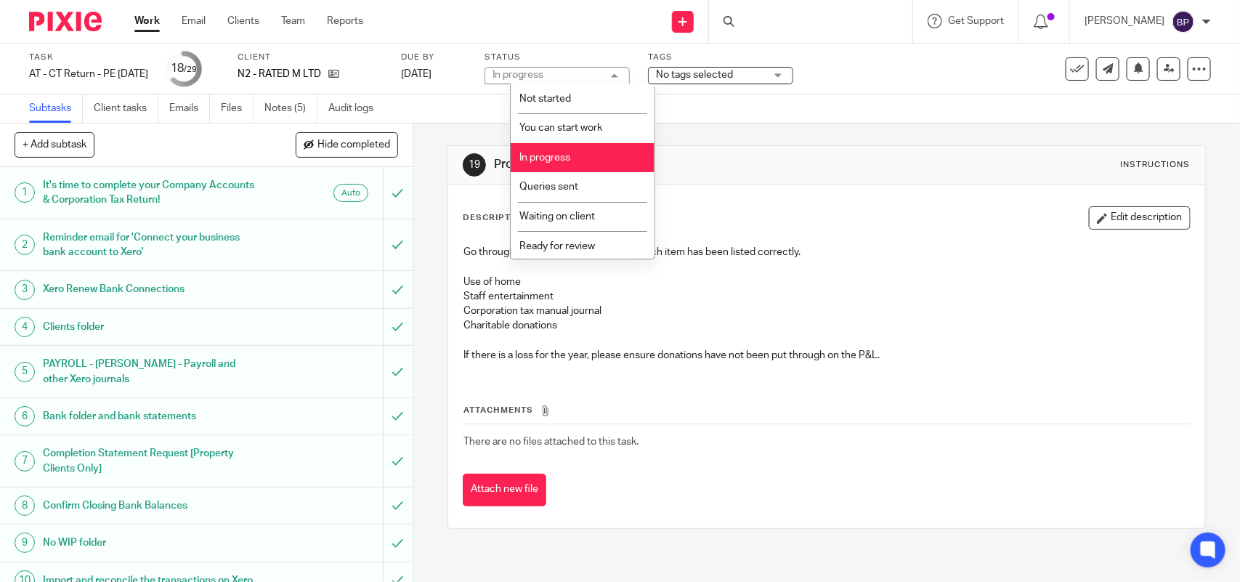
scroll to position [59, 0]
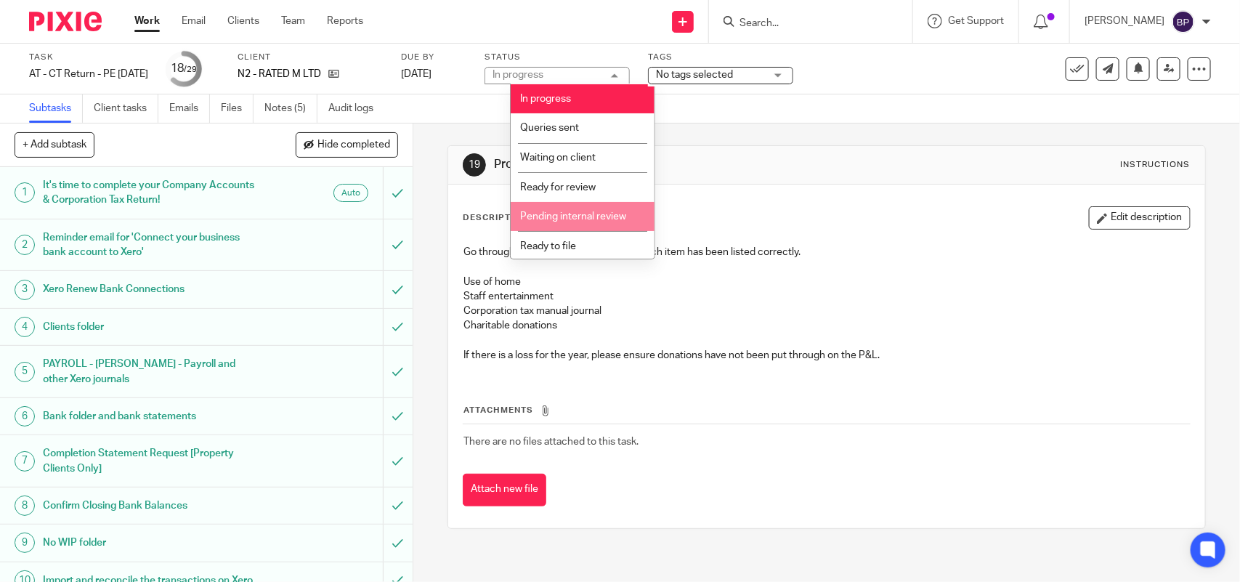
click at [578, 226] on li "Pending internal review" at bounding box center [583, 217] width 144 height 30
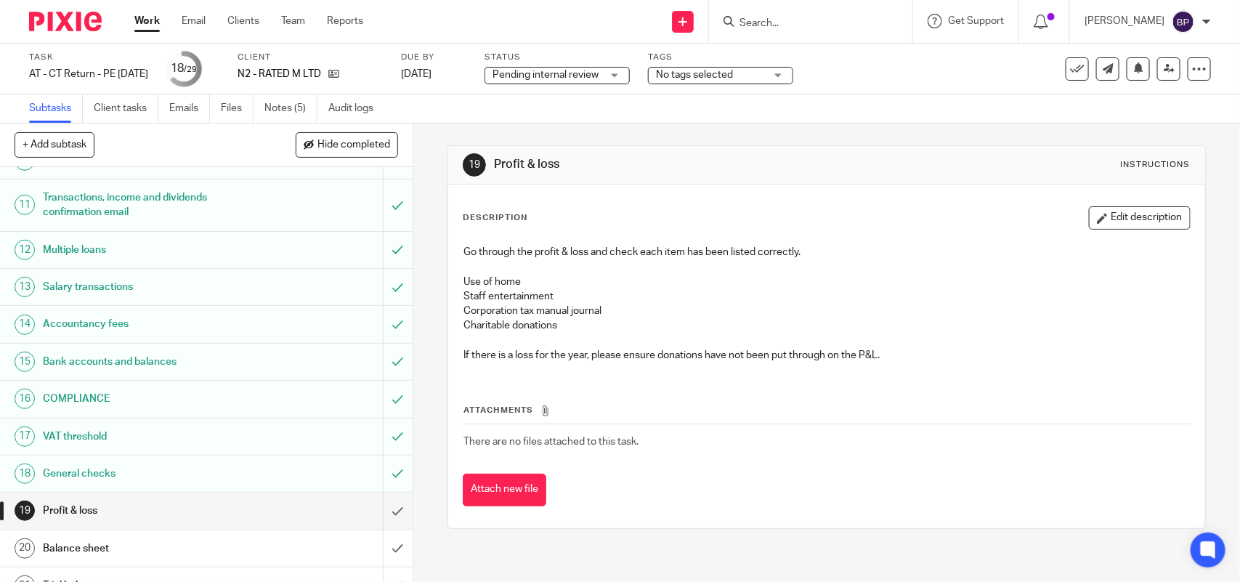
scroll to position [636, 0]
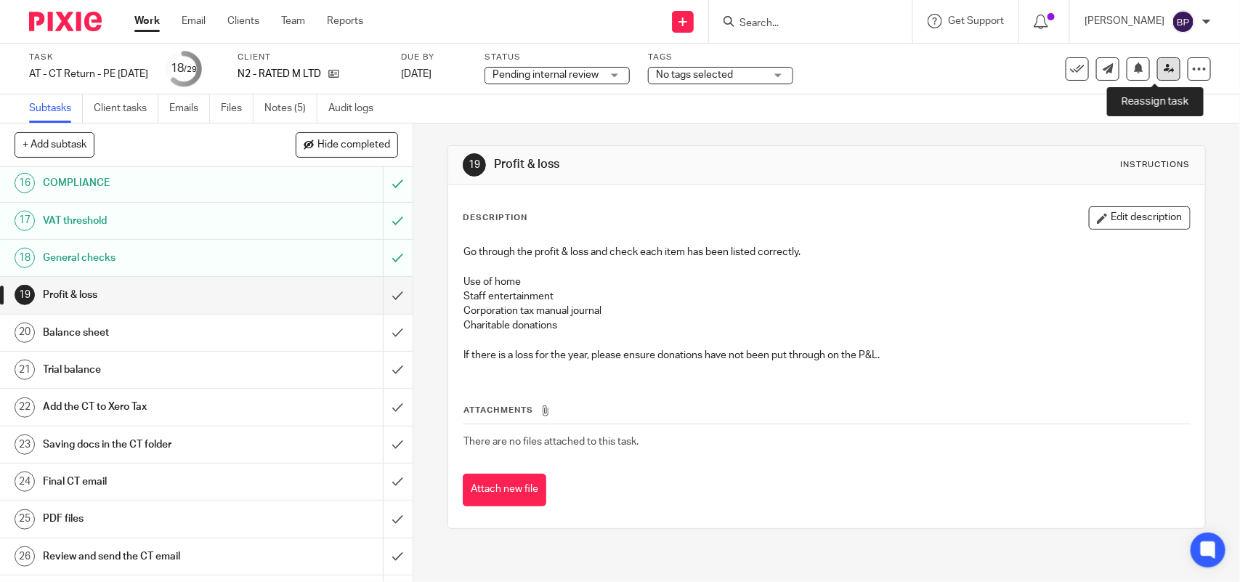
click at [1157, 75] on link at bounding box center [1168, 68] width 23 height 23
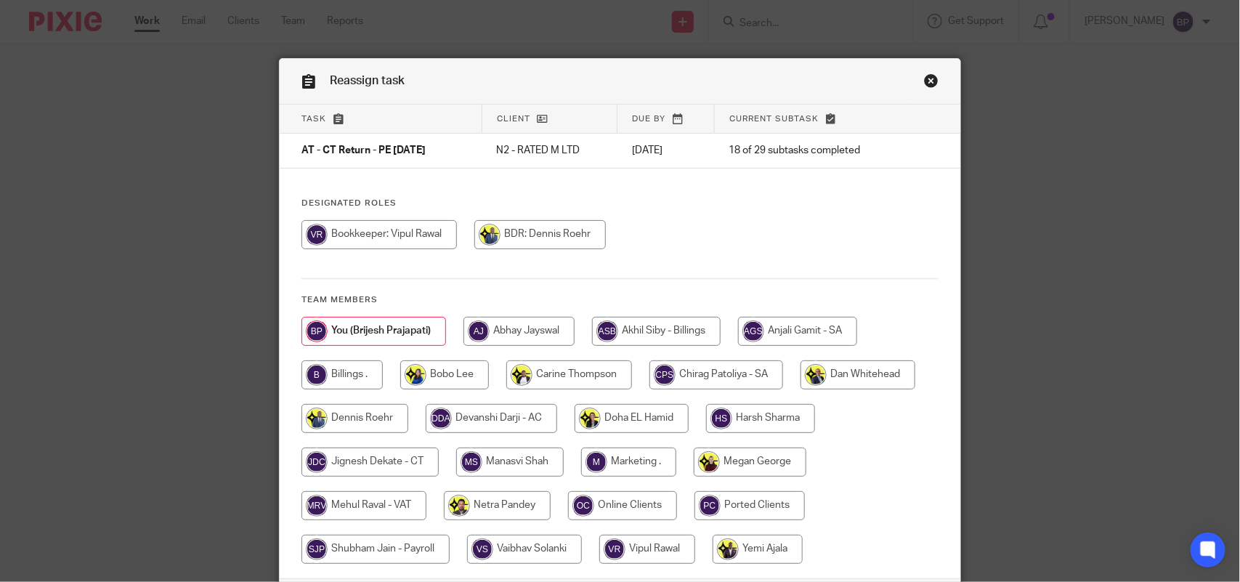
scroll to position [117, 0]
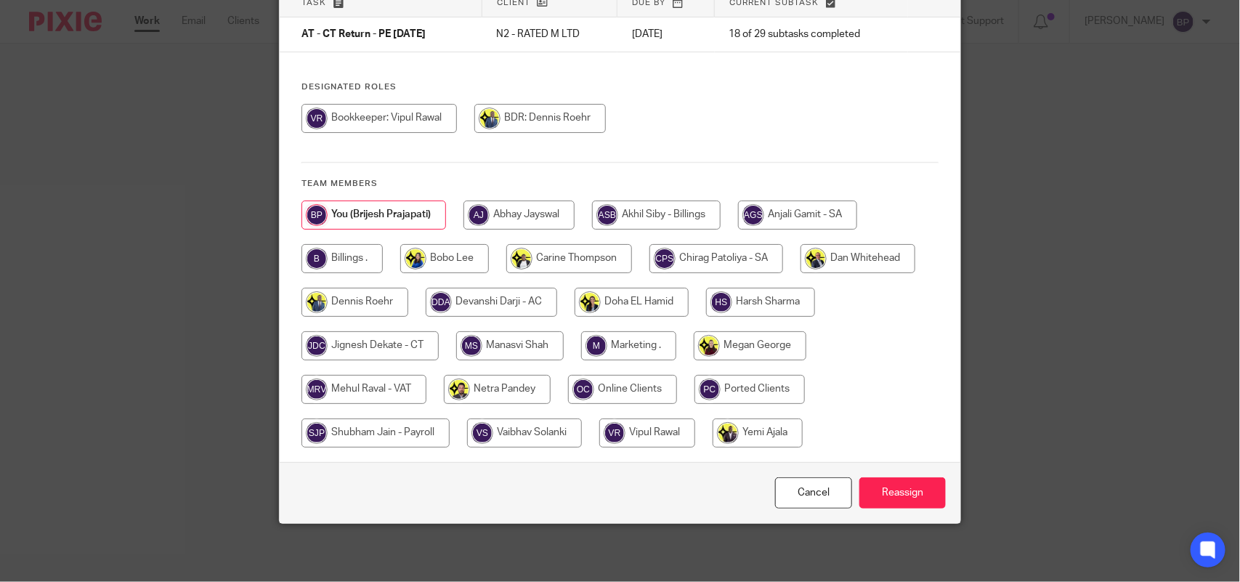
click at [402, 354] on input "radio" at bounding box center [369, 345] width 137 height 29
radio input "true"
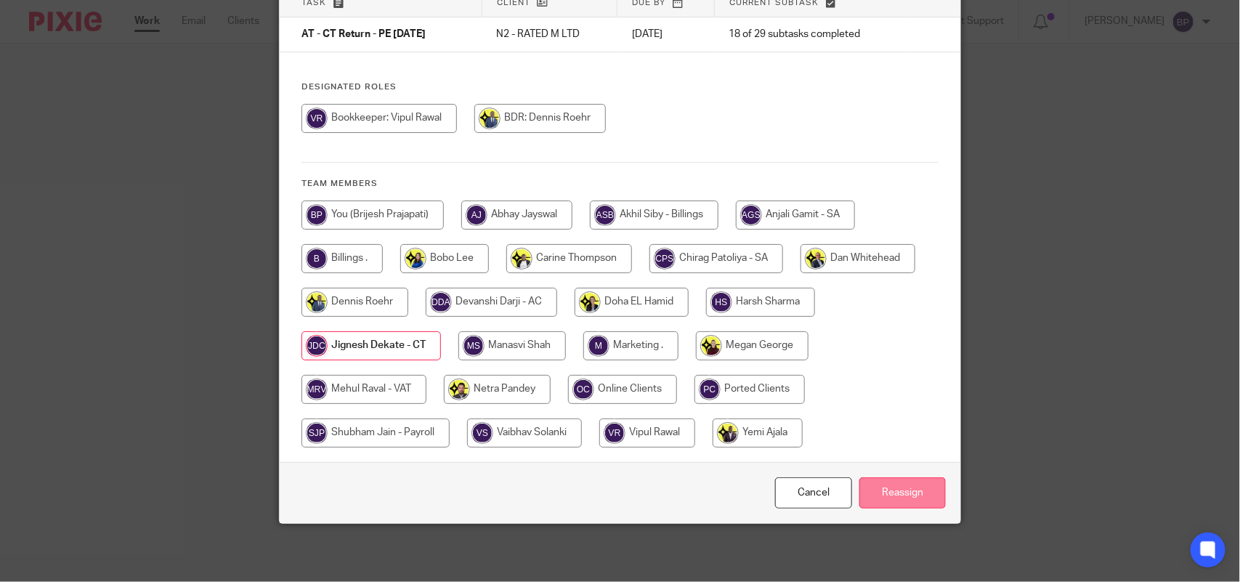
drag, startPoint x: 891, startPoint y: 493, endPoint x: 618, endPoint y: 190, distance: 406.8
click at [891, 492] on input "Reassign" at bounding box center [902, 492] width 86 height 31
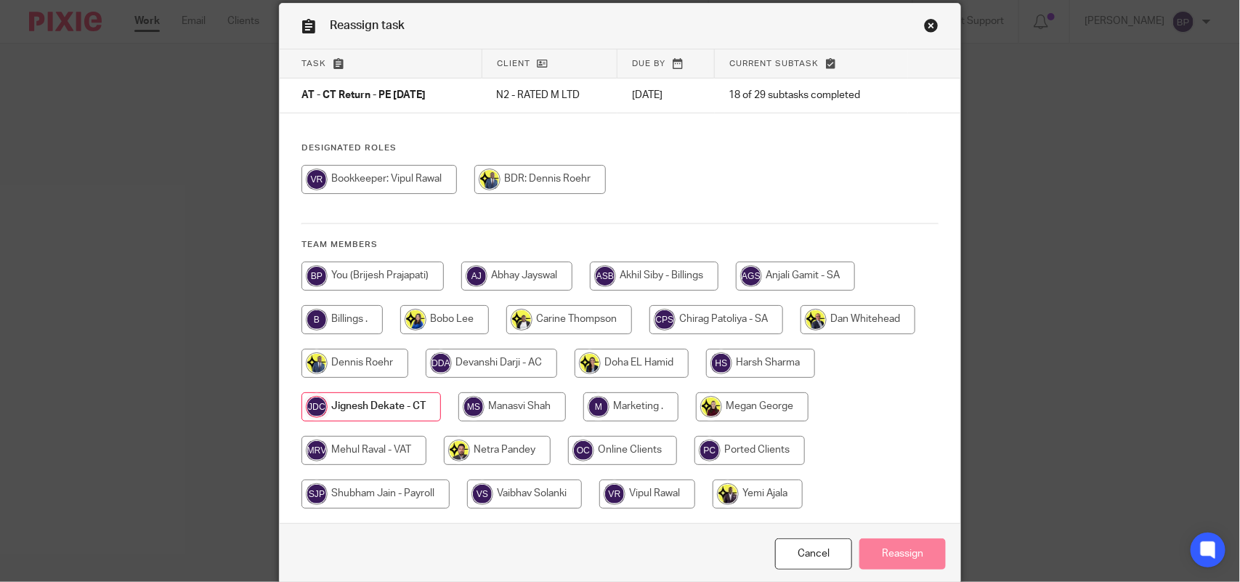
scroll to position [0, 0]
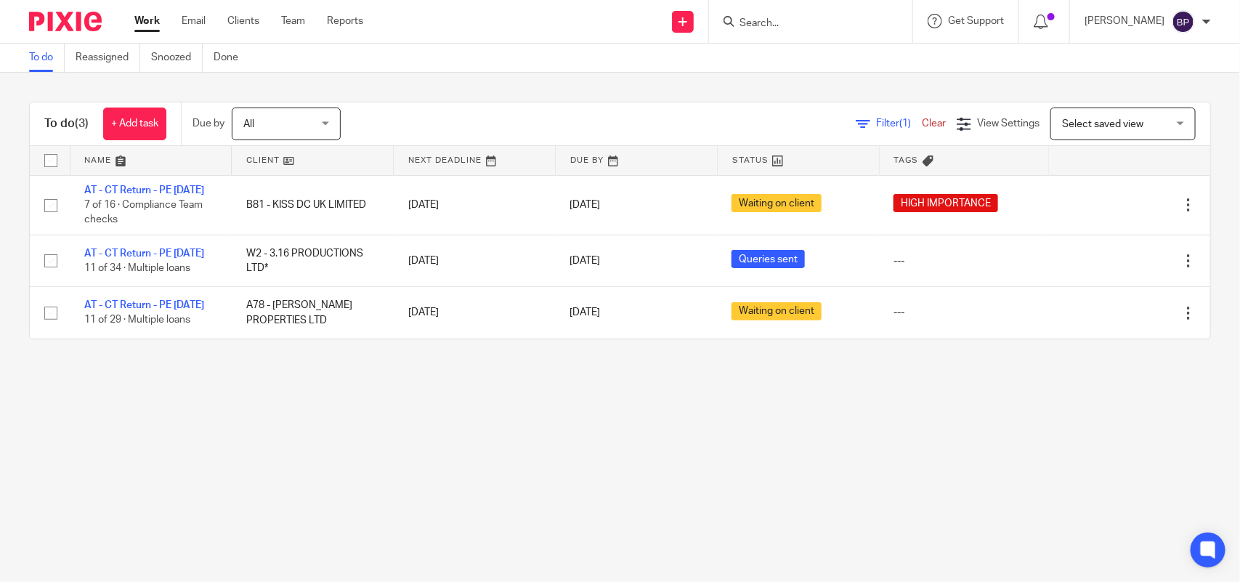
click at [648, 445] on main "To do Reassigned Snoozed Done To do (3) + Add task Due by All All [DATE] [DATE]…" at bounding box center [620, 291] width 1240 height 582
click at [173, 434] on main "To do Reassigned Snoozed Done To do (3) + Add task Due by All All [DATE] [DATE]…" at bounding box center [620, 291] width 1240 height 582
click at [42, 55] on link "To do" at bounding box center [47, 58] width 36 height 28
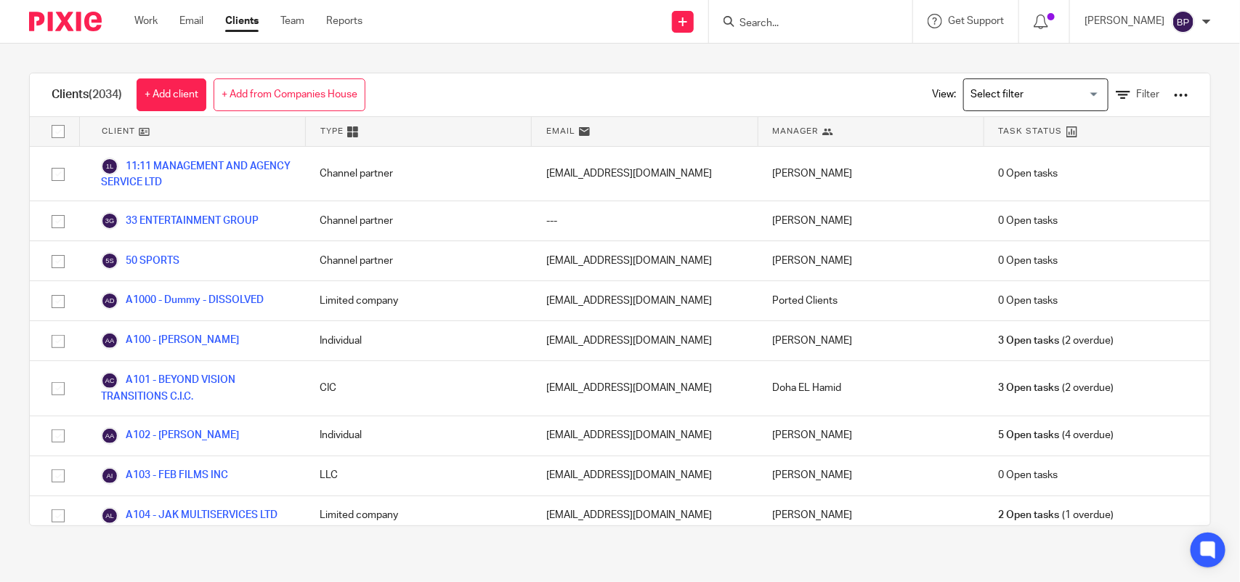
click at [836, 23] on input "Search" at bounding box center [803, 23] width 131 height 13
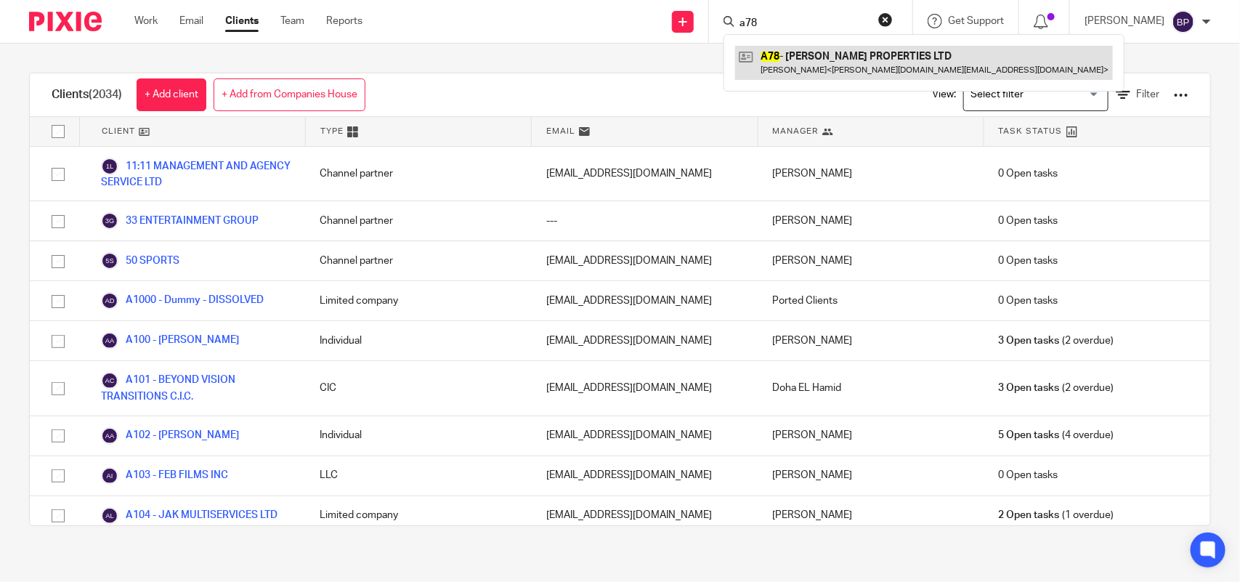
type input "a78"
click at [850, 66] on link at bounding box center [924, 62] width 378 height 33
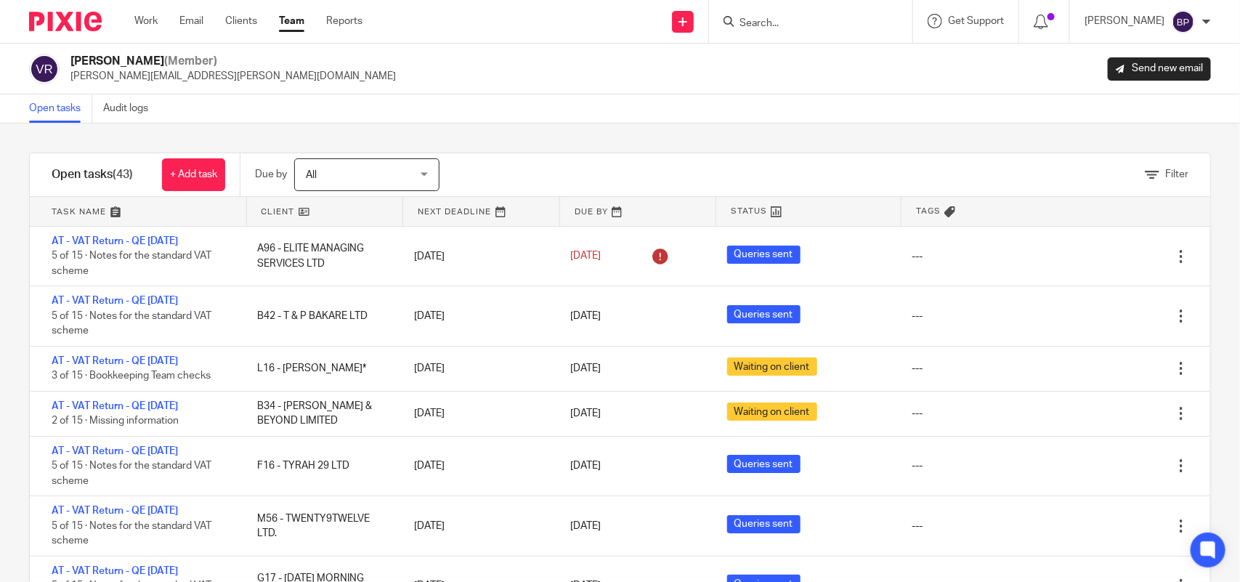
click at [57, 108] on link "Open tasks" at bounding box center [60, 108] width 63 height 28
click at [293, 28] on link "Team" at bounding box center [291, 21] width 25 height 15
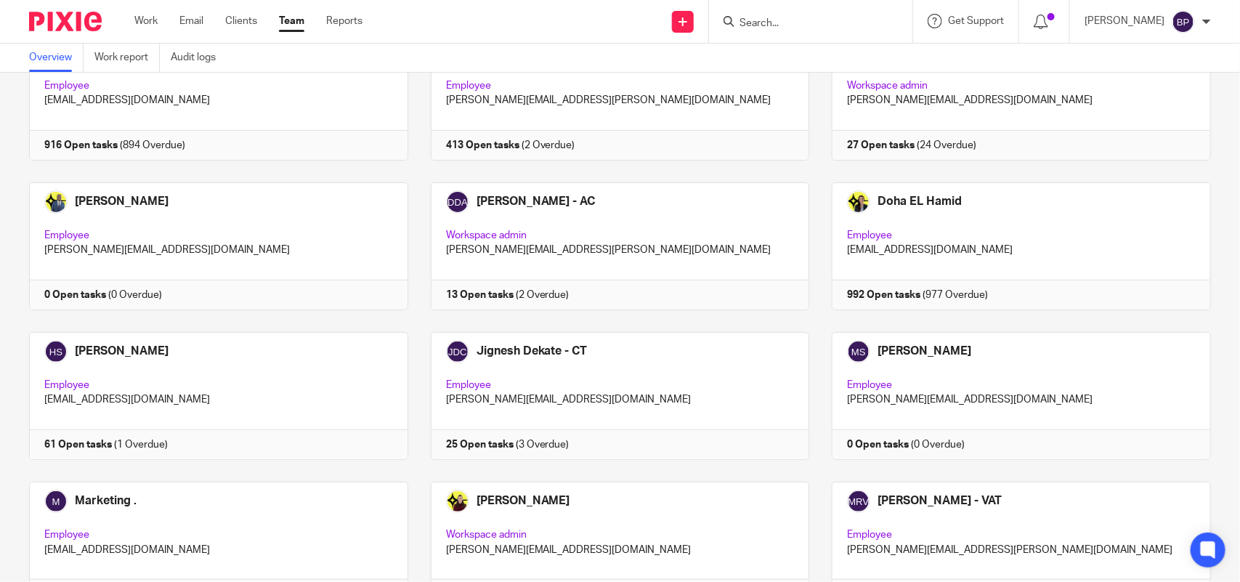
scroll to position [454, 0]
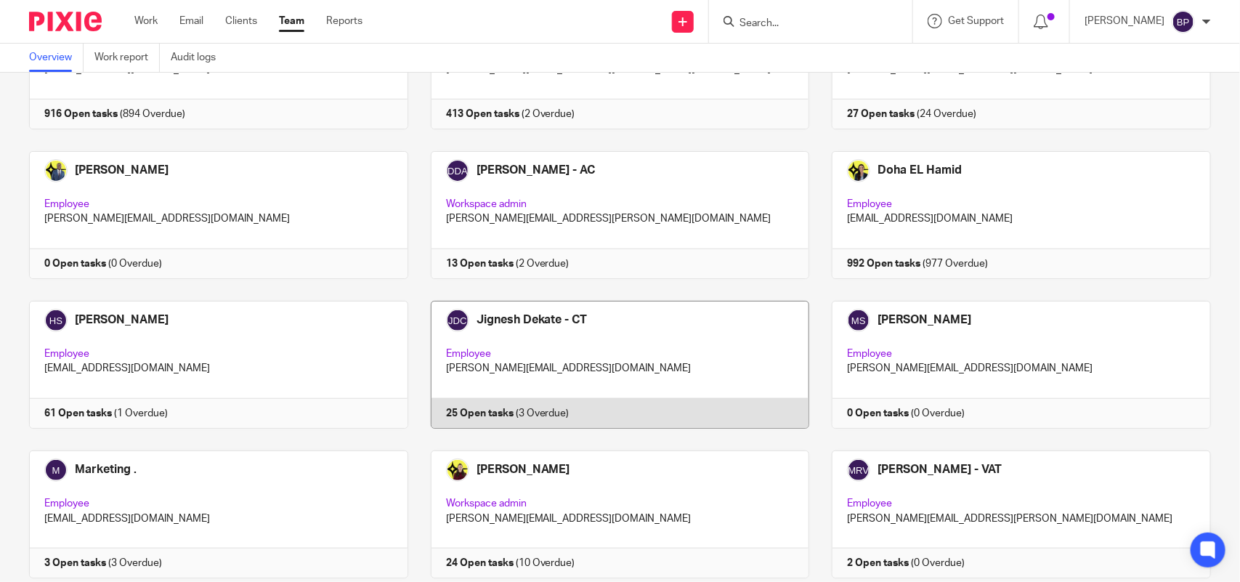
click at [589, 335] on link at bounding box center [609, 365] width 402 height 128
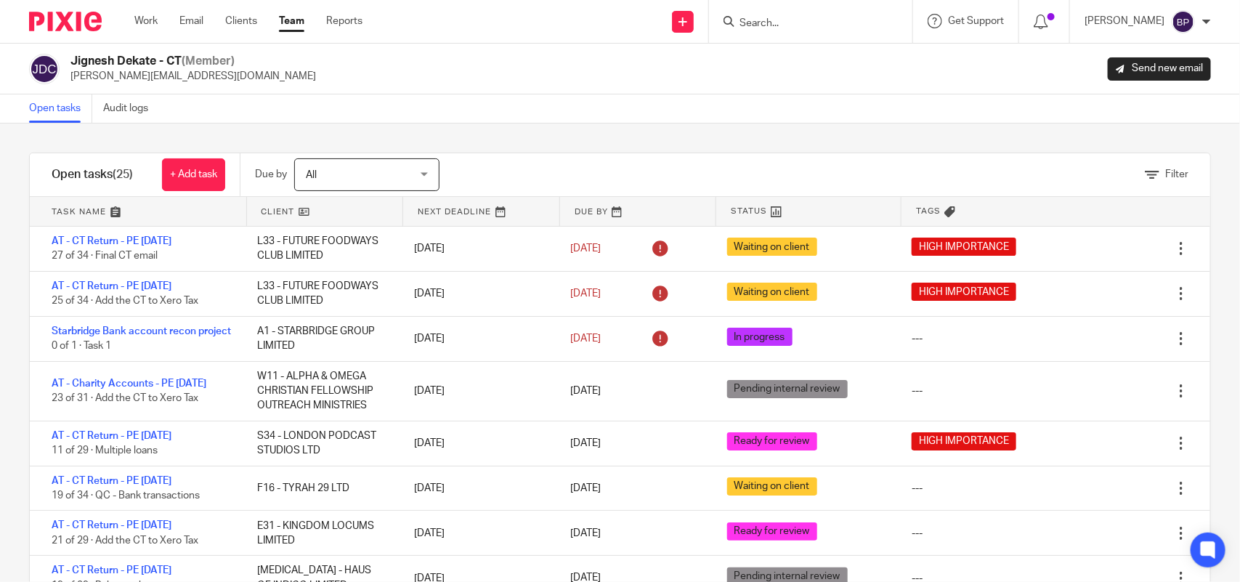
click at [625, 140] on div "Filter tasks Only show tasks matching all of these conditions 1 Client name Is …" at bounding box center [620, 352] width 1240 height 458
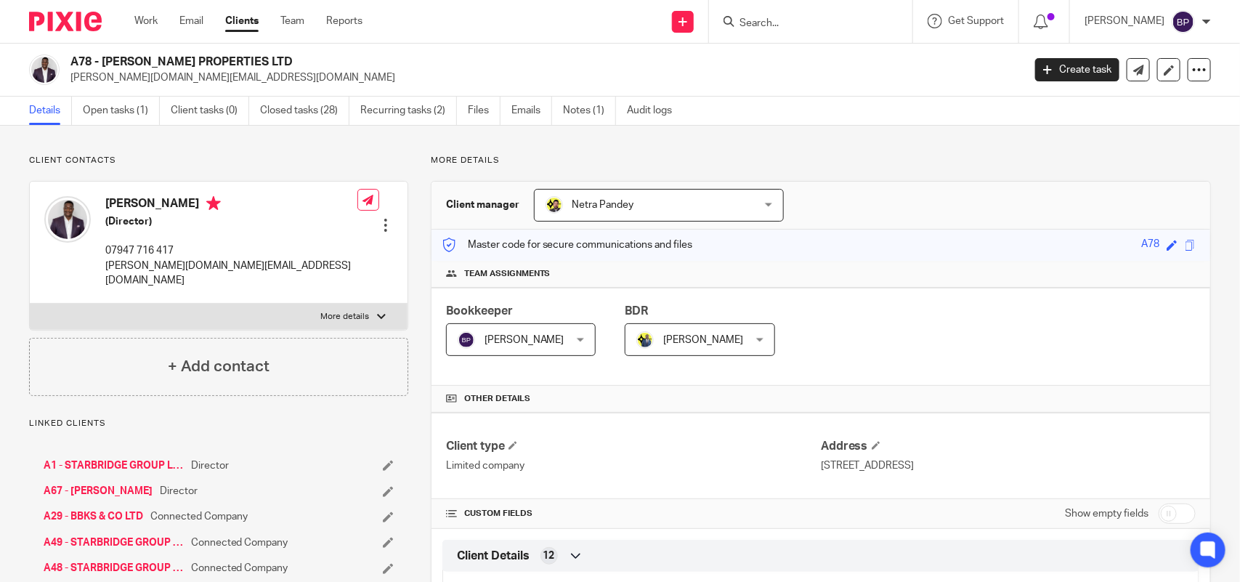
click at [248, 26] on link "Clients" at bounding box center [241, 21] width 33 height 15
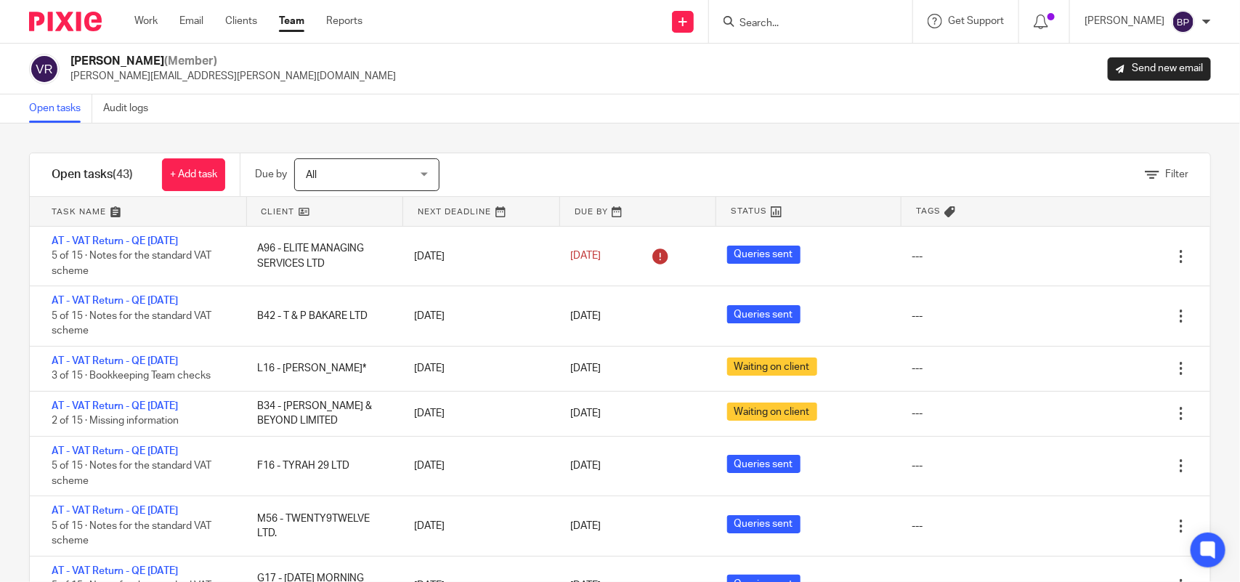
click at [805, 132] on div "Filter tasks Only show tasks matching all of these conditions 1 Client name Is …" at bounding box center [620, 352] width 1240 height 458
drag, startPoint x: 49, startPoint y: 107, endPoint x: 73, endPoint y: 107, distance: 24.0
click at [49, 107] on link "Open tasks" at bounding box center [60, 108] width 63 height 28
click at [527, 137] on div "Filter tasks Only show tasks matching all of these conditions 1 Client name Is …" at bounding box center [620, 352] width 1240 height 458
click at [792, 143] on div "Filter tasks Only show tasks matching all of these conditions 1 Client name Is …" at bounding box center [620, 352] width 1240 height 458
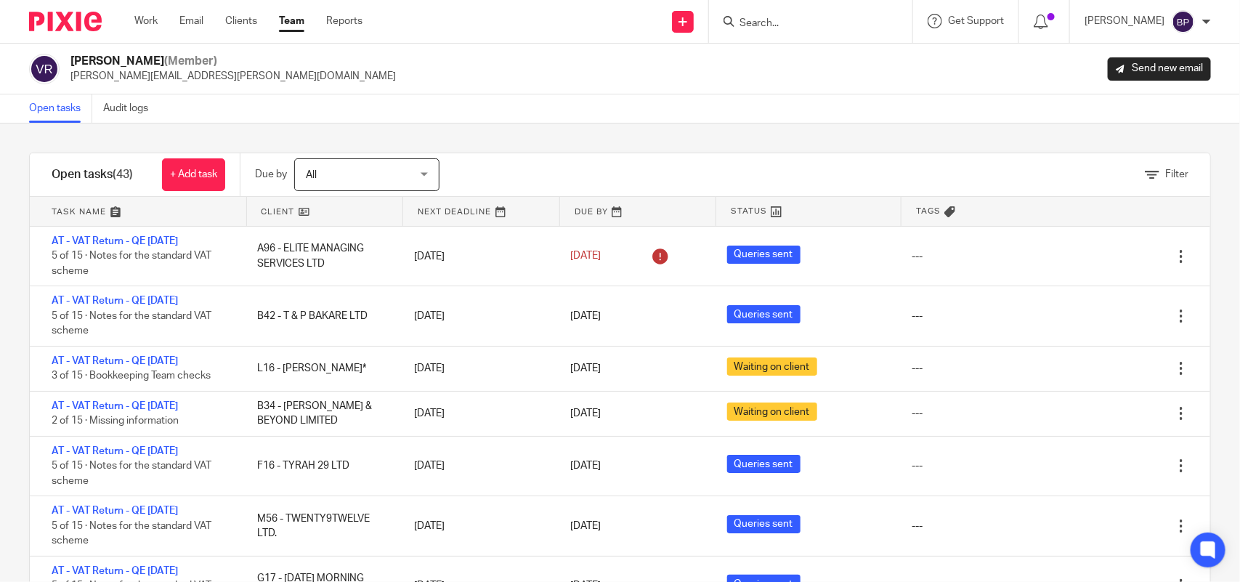
click at [714, 107] on div "Open tasks Audit logs" at bounding box center [620, 108] width 1240 height 29
